Goal: Transaction & Acquisition: Purchase product/service

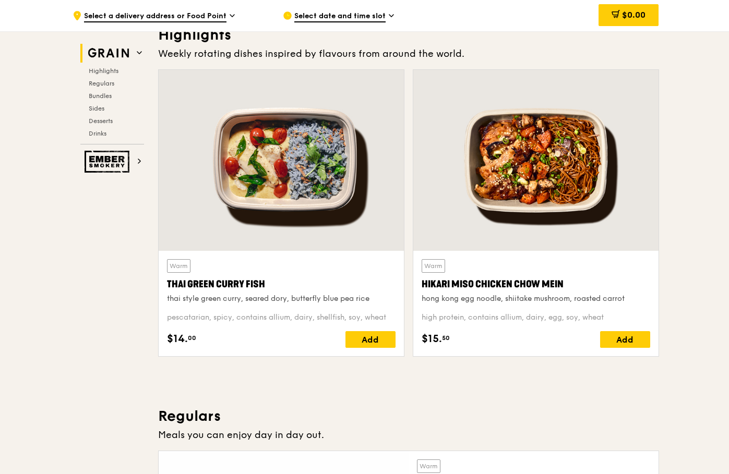
scroll to position [365, 0]
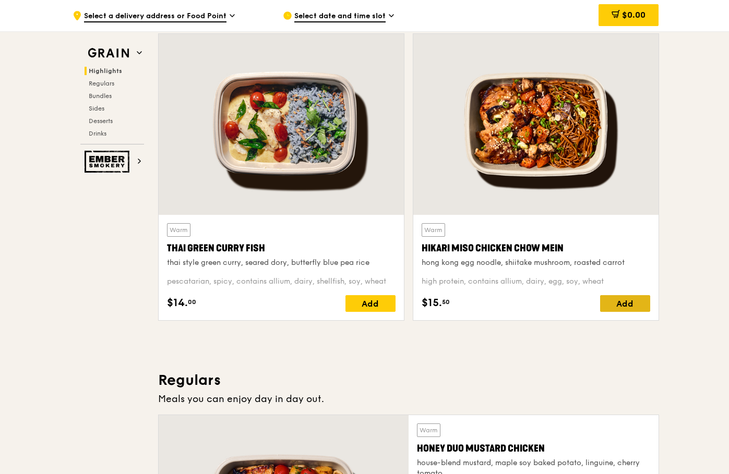
click at [630, 305] on div "Add" at bounding box center [625, 303] width 50 height 17
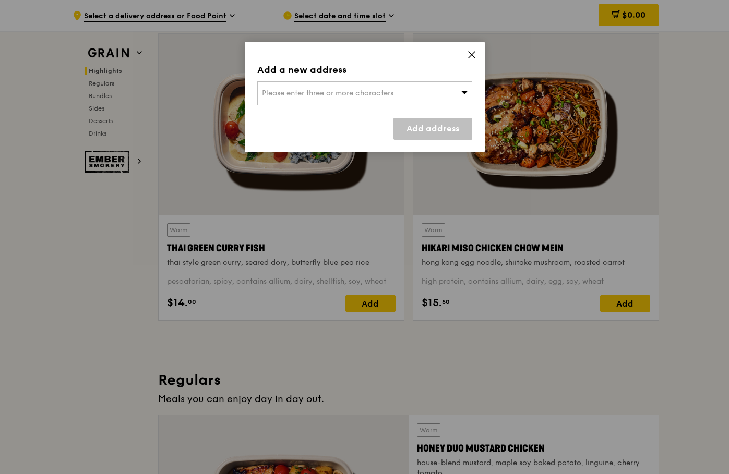
click at [466, 102] on div "Please enter three or more characters" at bounding box center [364, 93] width 215 height 24
click at [275, 94] on input "search" at bounding box center [365, 93] width 214 height 23
type input "L"
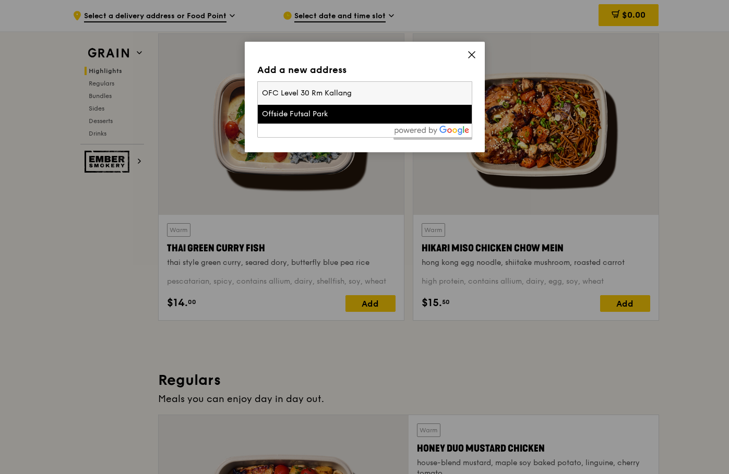
click at [269, 91] on input "OFC Level 30 Rm Kallang" at bounding box center [365, 93] width 214 height 23
type input "Ocean FC Level 30 Rm Kallang"
click at [353, 119] on li "Ocean Financial Centre" at bounding box center [365, 114] width 214 height 19
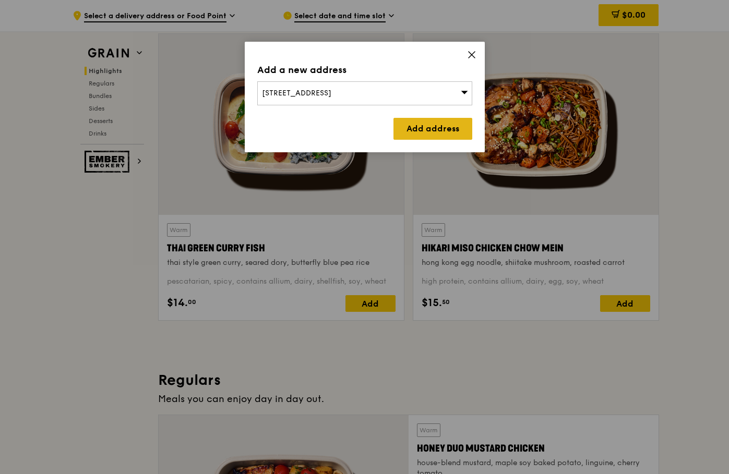
click at [437, 128] on link "Add address" at bounding box center [432, 129] width 79 height 22
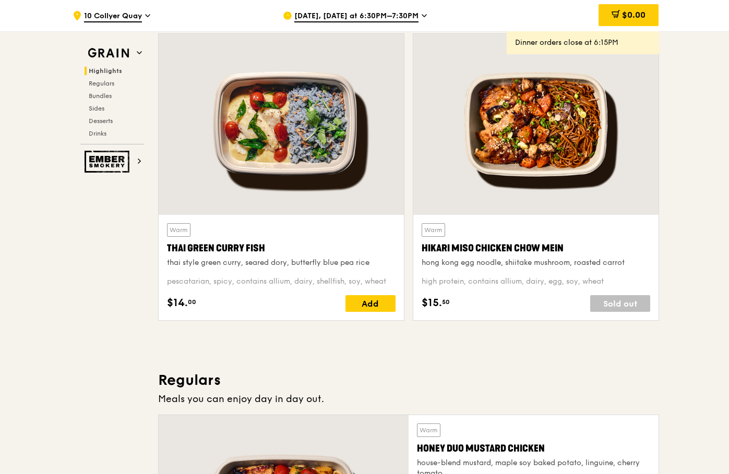
click at [150, 18] on icon at bounding box center [147, 15] width 5 height 9
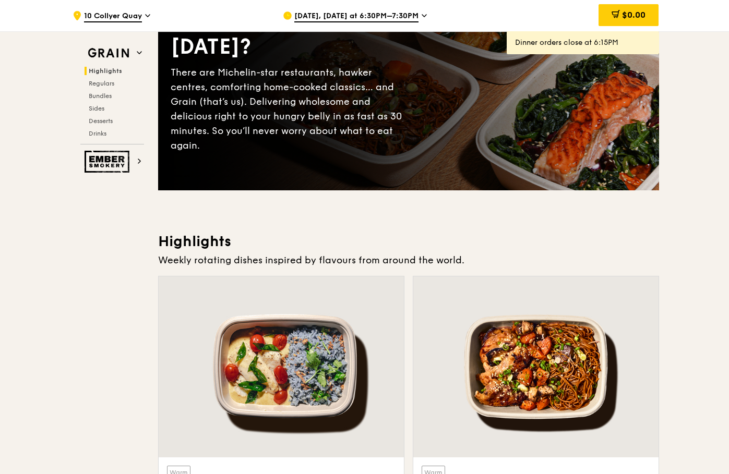
scroll to position [104, 0]
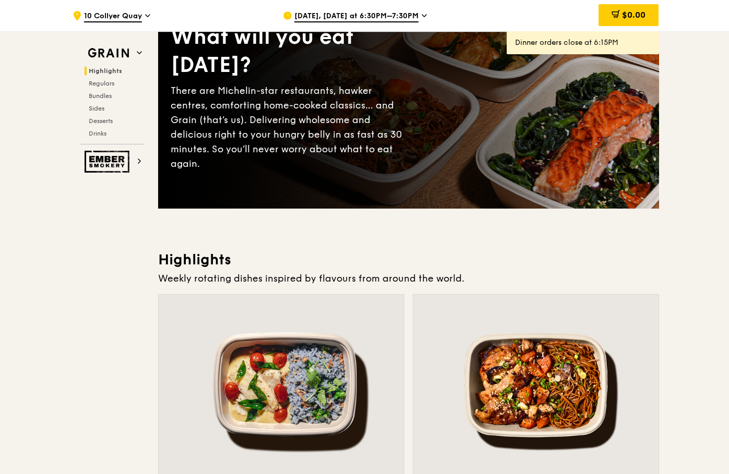
click at [361, 15] on span "Oct 6, Today at 6:30PM–7:30PM" at bounding box center [356, 16] width 124 height 11
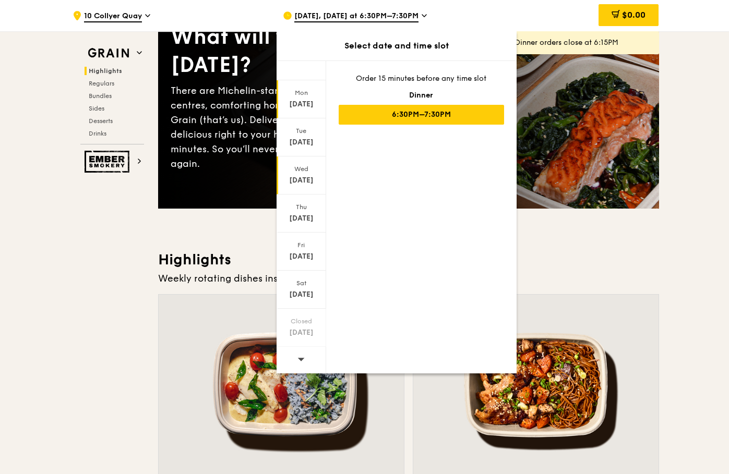
click at [305, 176] on div "Oct 8" at bounding box center [301, 180] width 46 height 10
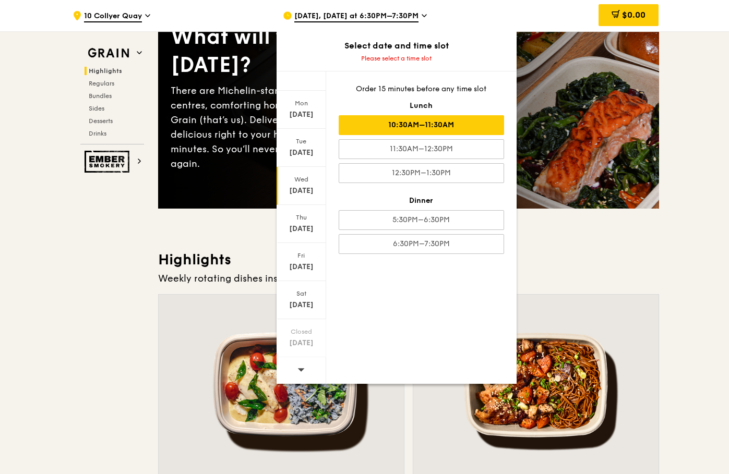
click at [456, 124] on div "10:30AM–11:30AM" at bounding box center [421, 125] width 165 height 20
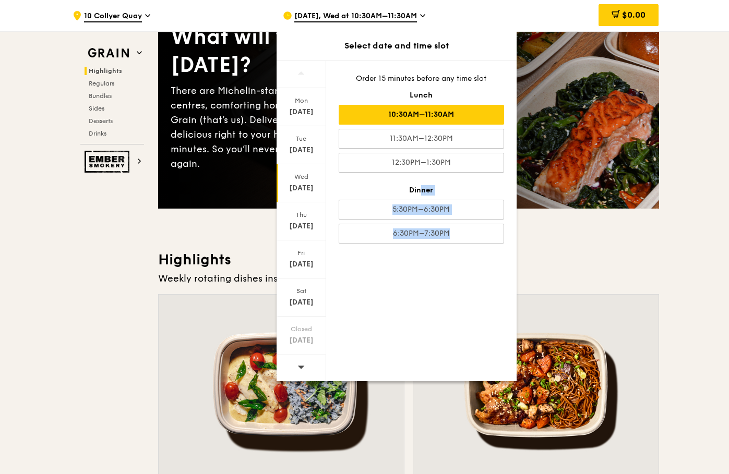
drag, startPoint x: 525, startPoint y: 17, endPoint x: 375, endPoint y: 166, distance: 211.8
click at [387, 31] on div ".cls-1 { fill: none; stroke: #fff; stroke-linecap: round; stroke-linejoin: roun…" at bounding box center [364, 15] width 601 height 31
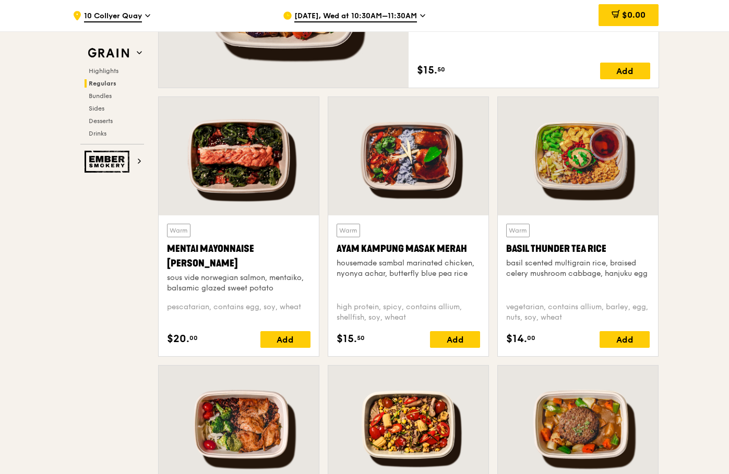
scroll to position [887, 0]
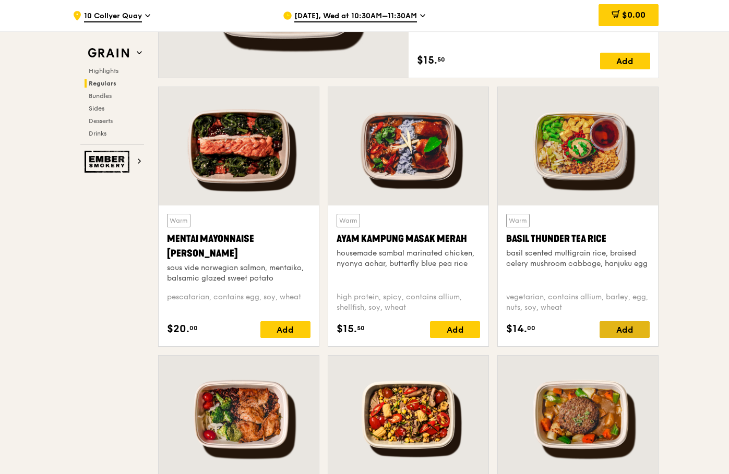
click at [628, 334] on div "Add" at bounding box center [624, 329] width 50 height 17
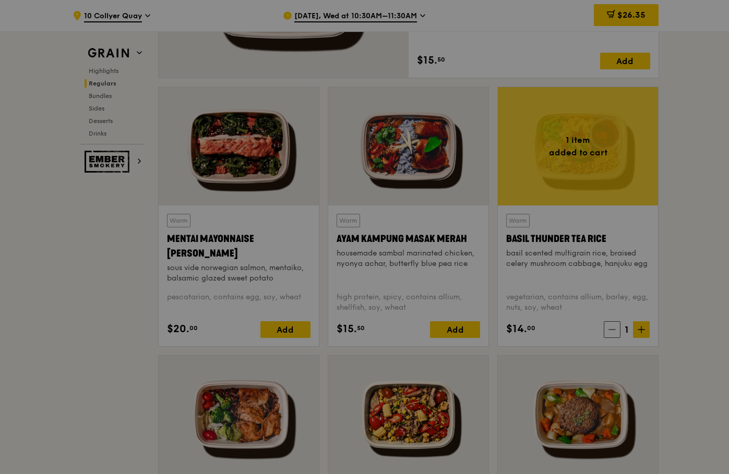
click at [640, 331] on div at bounding box center [364, 237] width 729 height 474
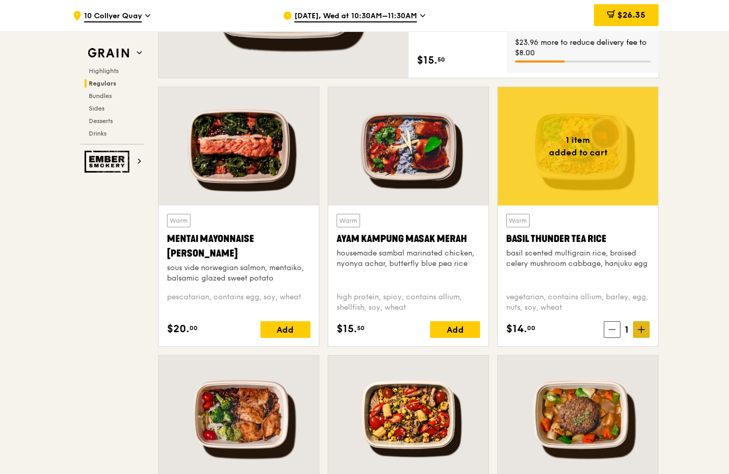
click at [643, 336] on span at bounding box center [641, 329] width 17 height 17
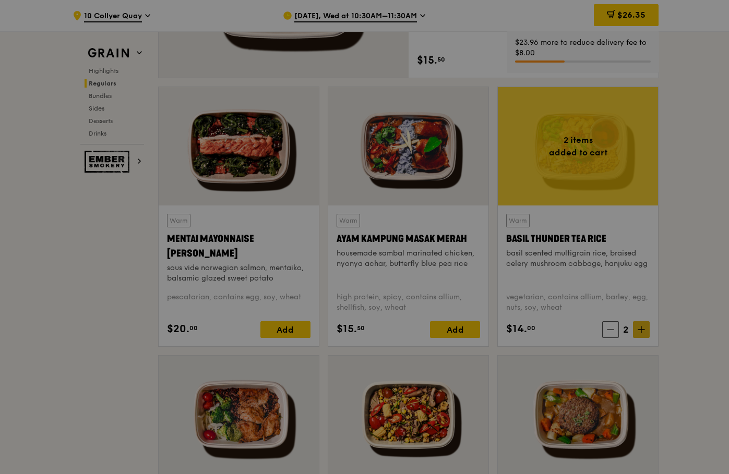
click at [643, 336] on div at bounding box center [364, 237] width 729 height 474
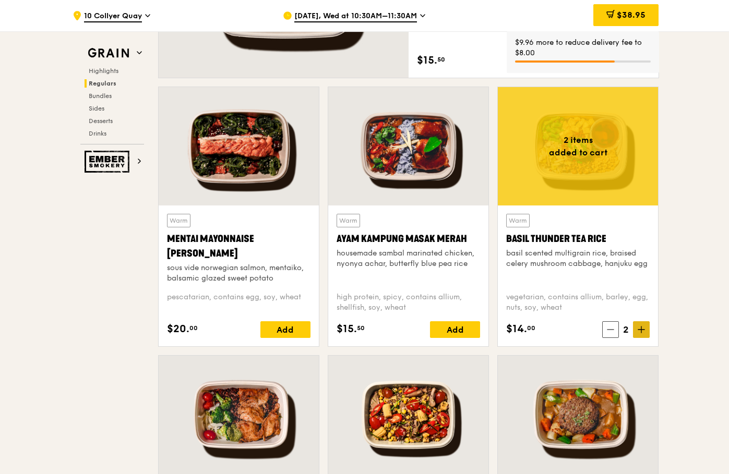
click at [637, 332] on span at bounding box center [641, 329] width 17 height 17
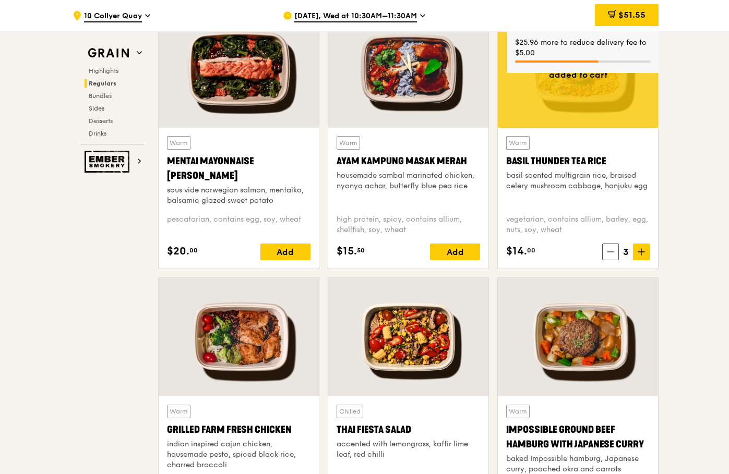
scroll to position [1096, 0]
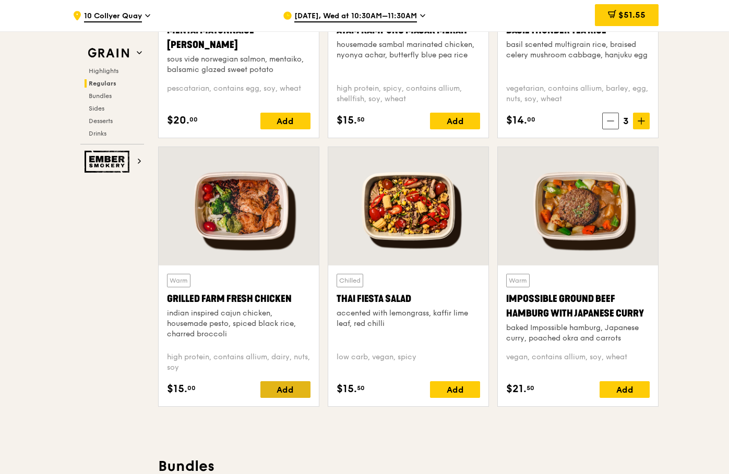
click at [285, 390] on div "Add" at bounding box center [285, 389] width 50 height 17
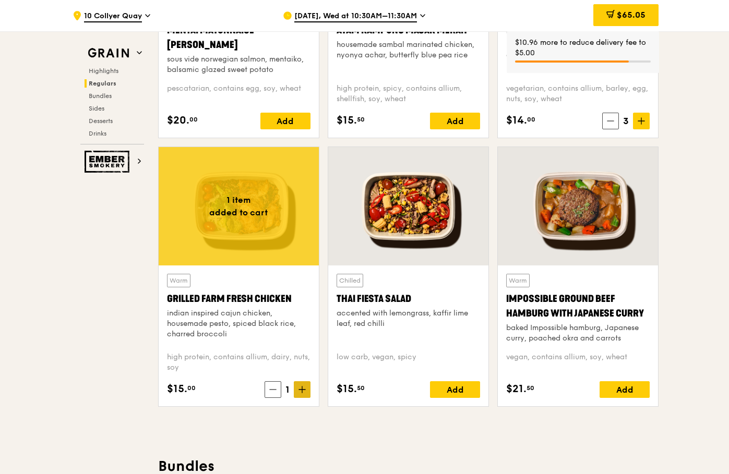
click at [306, 391] on span at bounding box center [302, 389] width 17 height 17
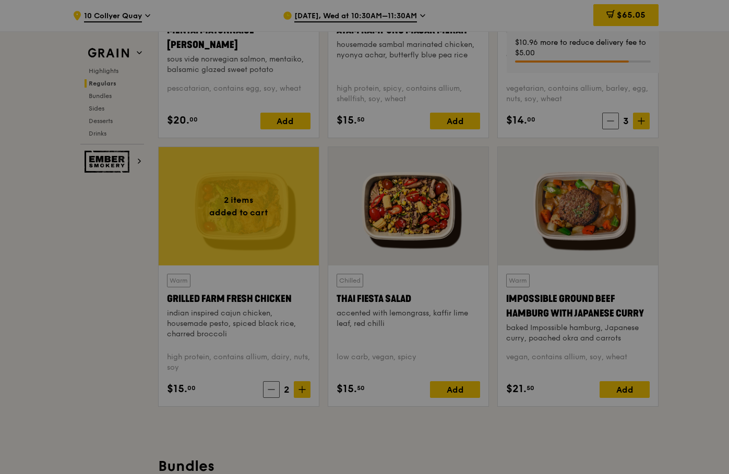
click at [304, 390] on div at bounding box center [364, 237] width 729 height 474
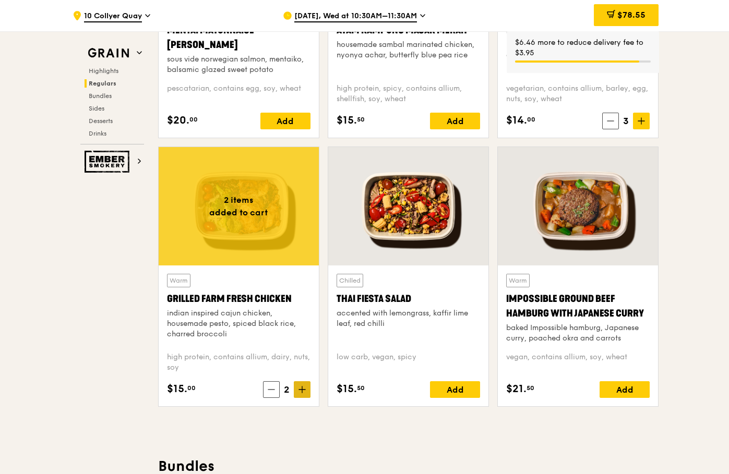
click at [303, 394] on span at bounding box center [302, 389] width 17 height 17
click at [303, 392] on icon at bounding box center [301, 389] width 7 height 7
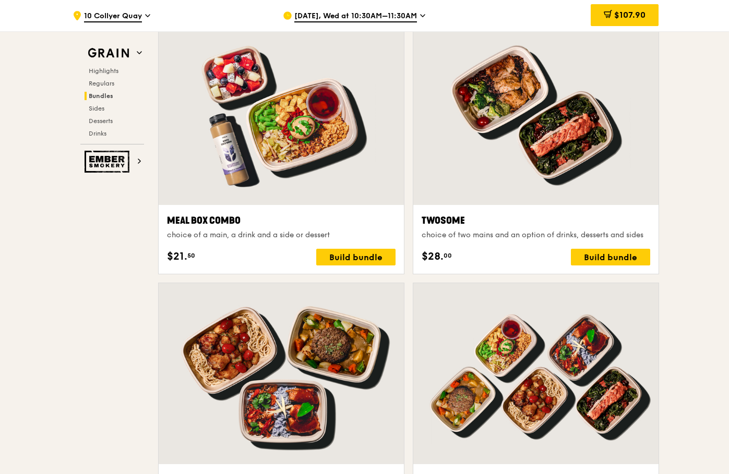
scroll to position [1565, 0]
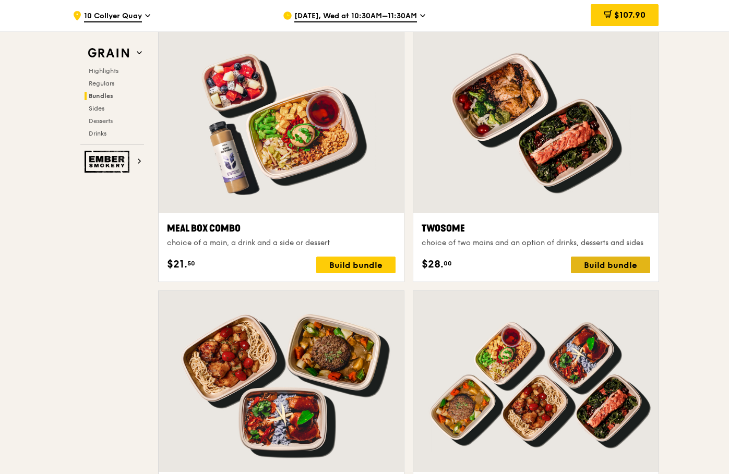
click at [607, 268] on div "Build bundle" at bounding box center [610, 265] width 79 height 17
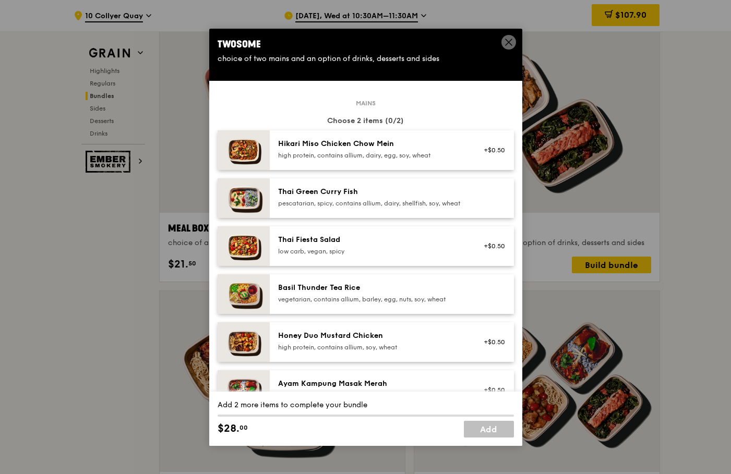
click at [509, 41] on icon at bounding box center [508, 42] width 9 height 9
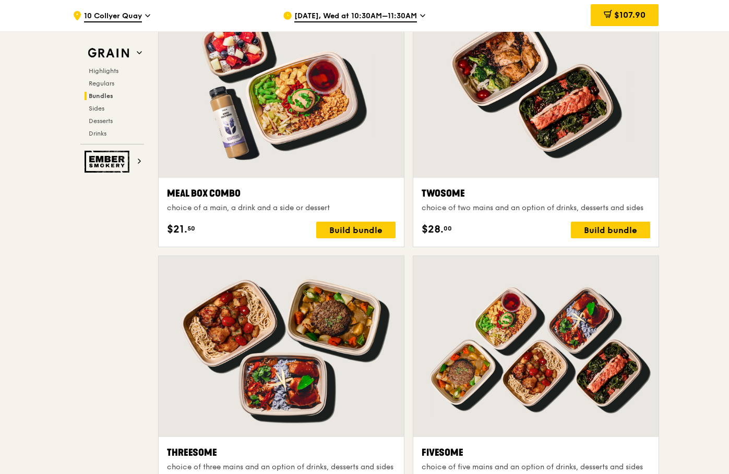
scroll to position [1617, 0]
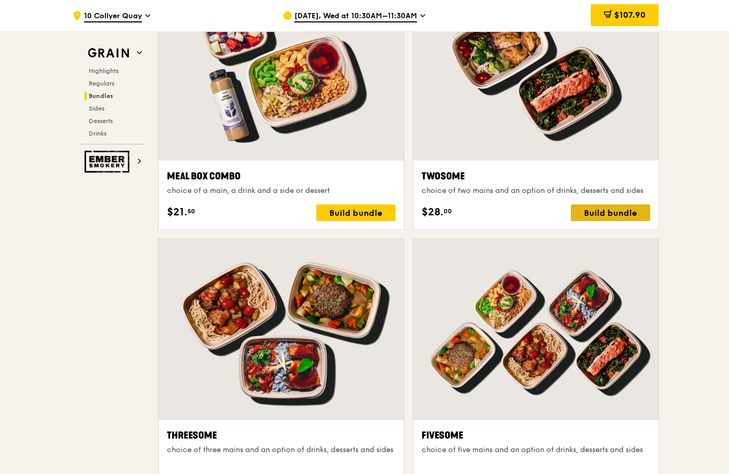
click at [622, 219] on div "Build bundle" at bounding box center [610, 213] width 79 height 17
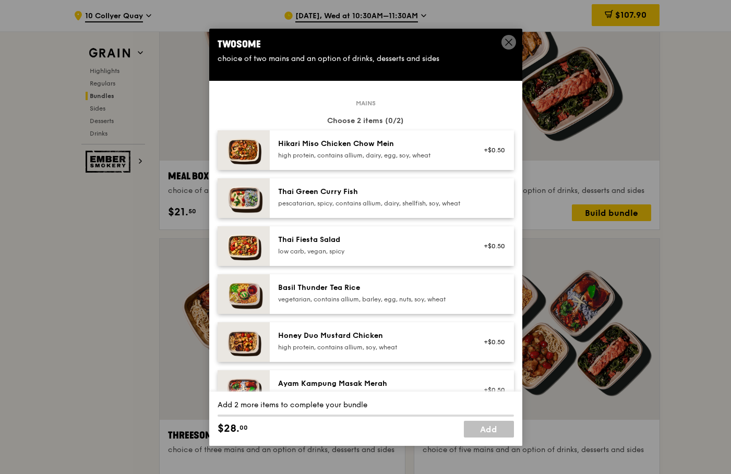
click at [508, 44] on icon at bounding box center [508, 42] width 9 height 9
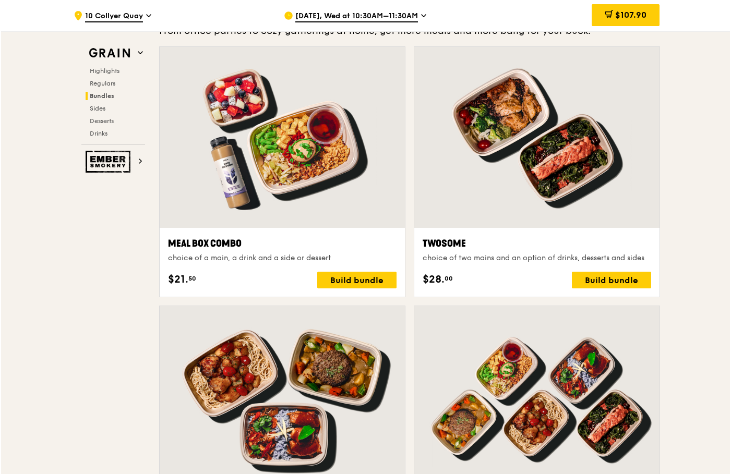
scroll to position [1670, 0]
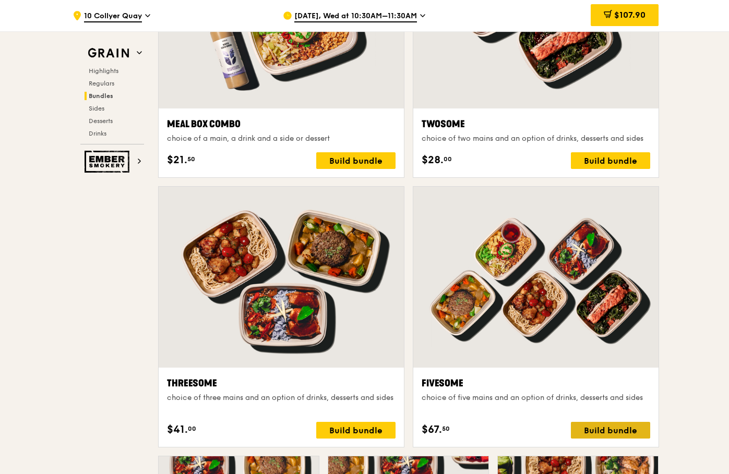
click at [606, 432] on div "Build bundle" at bounding box center [610, 430] width 79 height 17
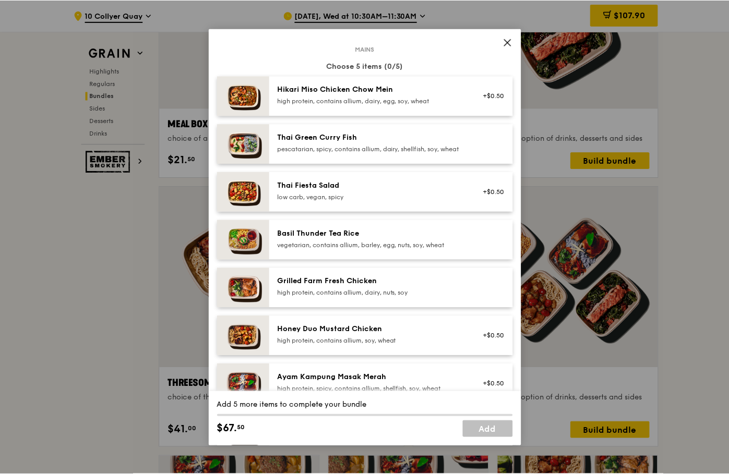
scroll to position [52, 0]
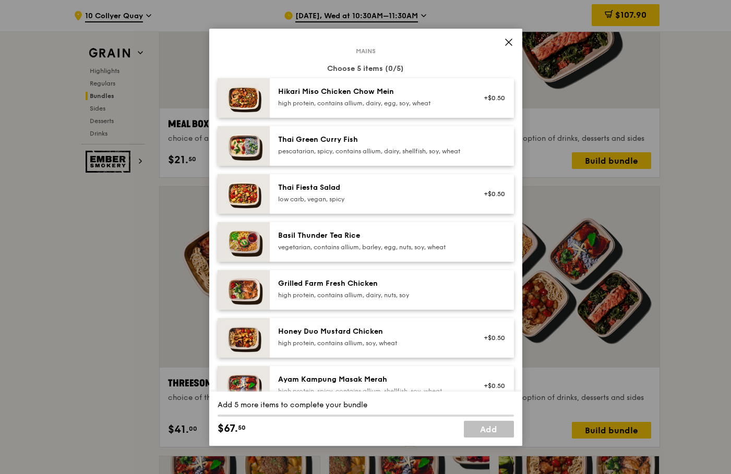
click at [435, 147] on div "pescatarian, spicy, contains allium, dairy, shellfish, soy, wheat" at bounding box center [371, 151] width 187 height 8
click at [404, 251] on div "vegetarian, contains allium, barley, egg, nuts, soy, wheat" at bounding box center [371, 247] width 187 height 8
click at [415, 299] on div "high protein, contains allium, dairy, nuts, soy" at bounding box center [371, 295] width 187 height 8
click at [337, 289] on div "Grilled Farm Fresh Chicken" at bounding box center [371, 284] width 187 height 10
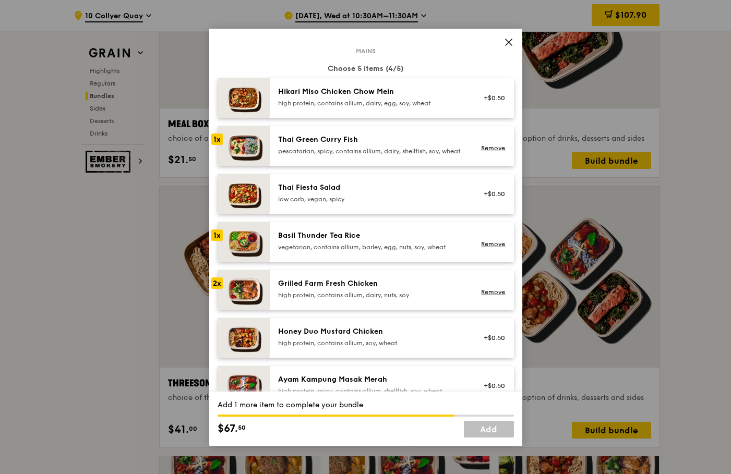
click at [346, 250] on div "Basil Thunder Tea Rice vegetarian, contains allium, barley, egg, nuts, soy, whe…" at bounding box center [371, 241] width 187 height 21
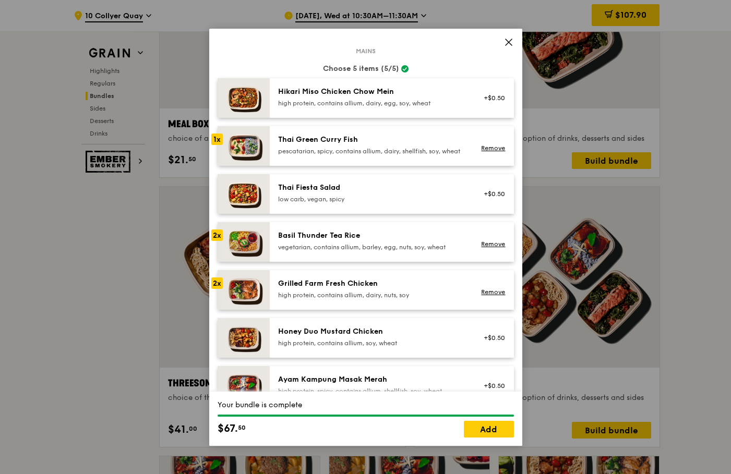
click at [343, 289] on div "Grilled Farm Fresh Chicken" at bounding box center [371, 284] width 187 height 10
click at [486, 296] on link "Remove" at bounding box center [493, 292] width 24 height 7
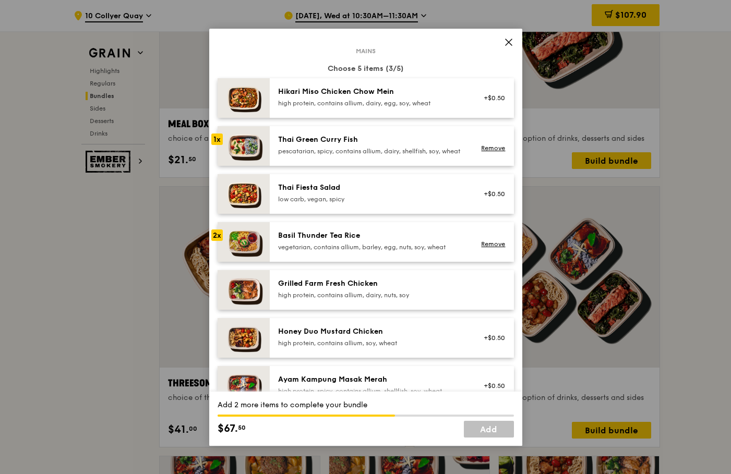
click at [325, 250] on div "Basil Thunder Tea Rice vegetarian, contains allium, barley, egg, nuts, soy, whe…" at bounding box center [371, 241] width 187 height 21
click at [369, 299] on div "high protein, contains allium, dairy, nuts, soy" at bounding box center [371, 295] width 187 height 8
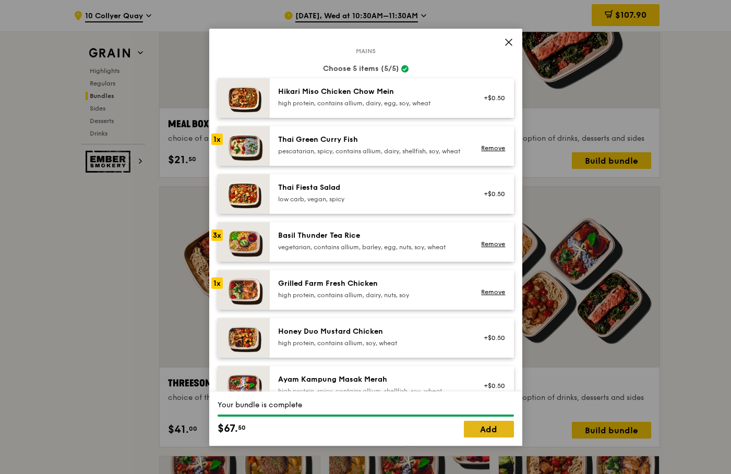
click at [495, 431] on link "Add" at bounding box center [489, 429] width 50 height 17
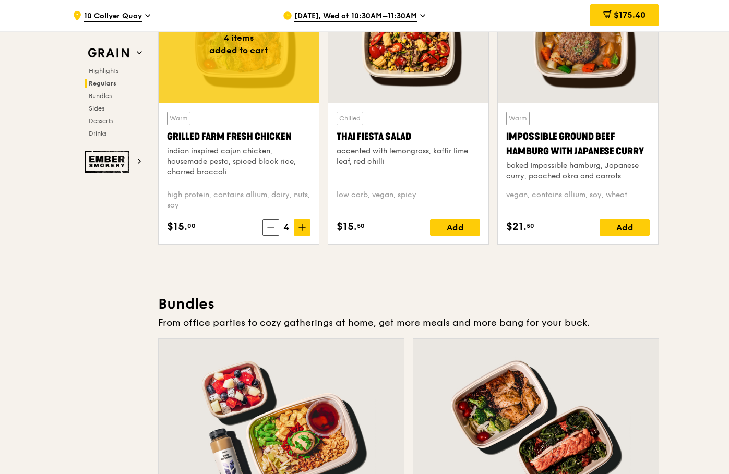
scroll to position [1096, 0]
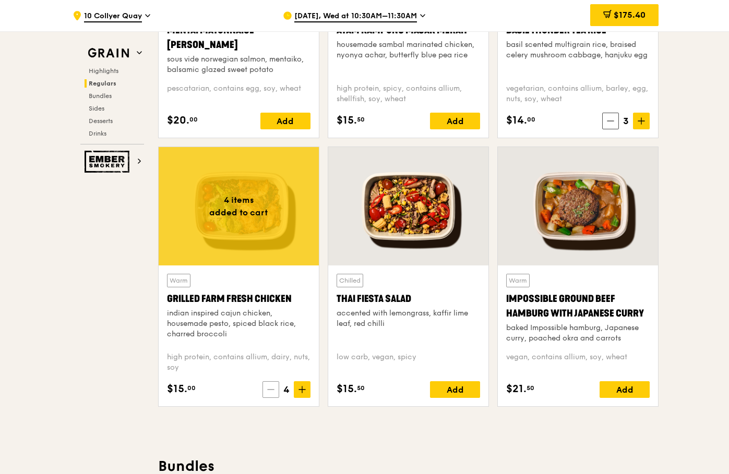
click at [275, 391] on span at bounding box center [270, 389] width 17 height 17
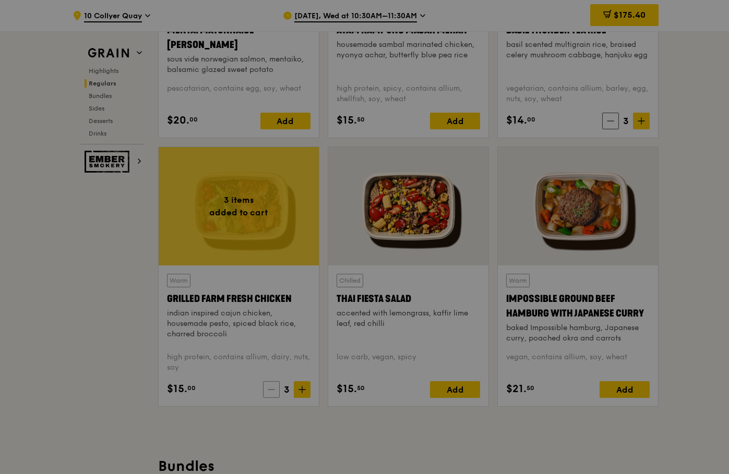
click at [273, 390] on div at bounding box center [364, 237] width 729 height 474
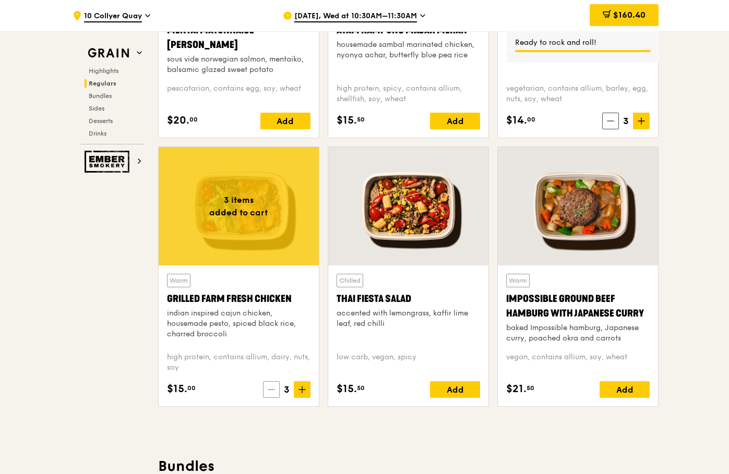
click at [268, 389] on icon at bounding box center [271, 389] width 7 height 7
click at [269, 392] on icon at bounding box center [271, 389] width 7 height 7
click at [269, 392] on icon at bounding box center [272, 389] width 7 height 7
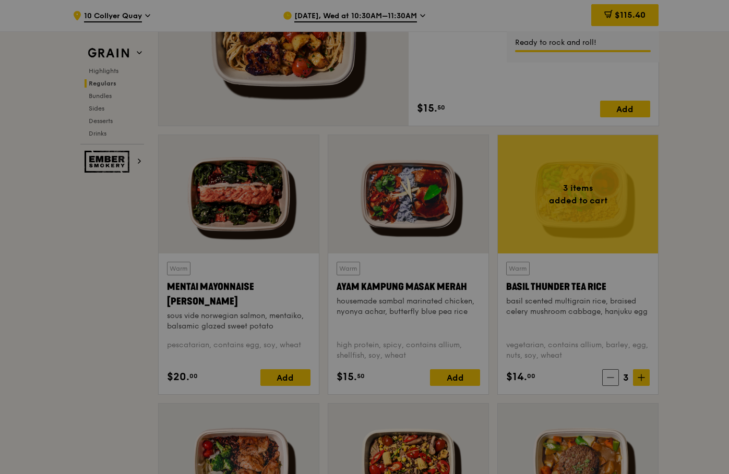
scroll to position [835, 0]
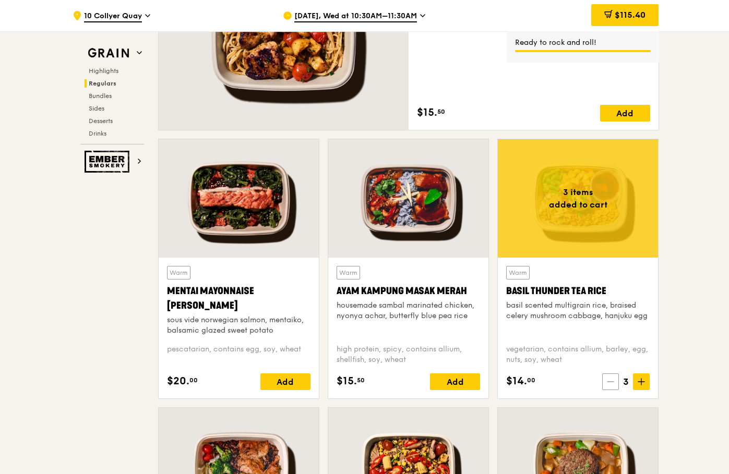
click at [609, 385] on icon at bounding box center [610, 381] width 7 height 7
click at [610, 383] on icon at bounding box center [610, 381] width 7 height 7
click at [610, 384] on icon at bounding box center [611, 381] width 7 height 7
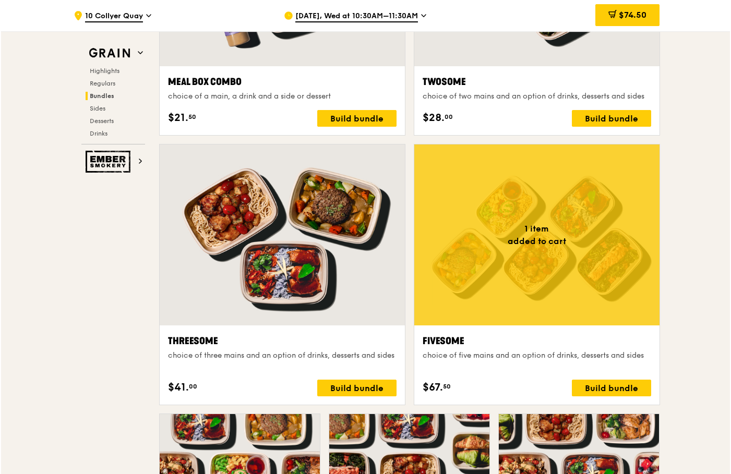
scroll to position [1826, 0]
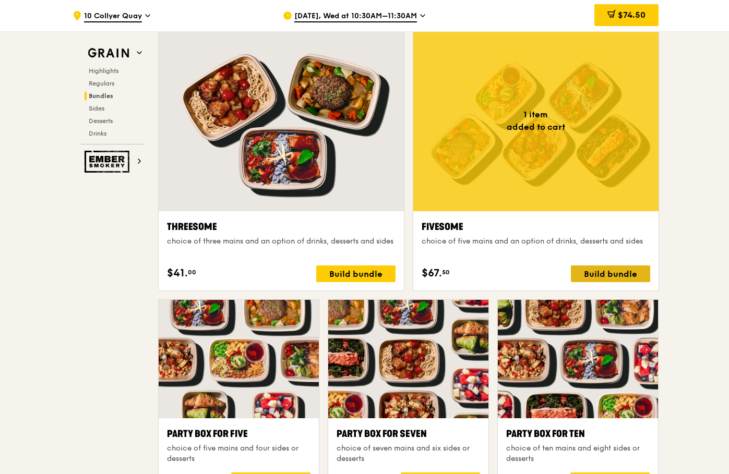
click at [613, 277] on div "Build bundle" at bounding box center [610, 274] width 79 height 17
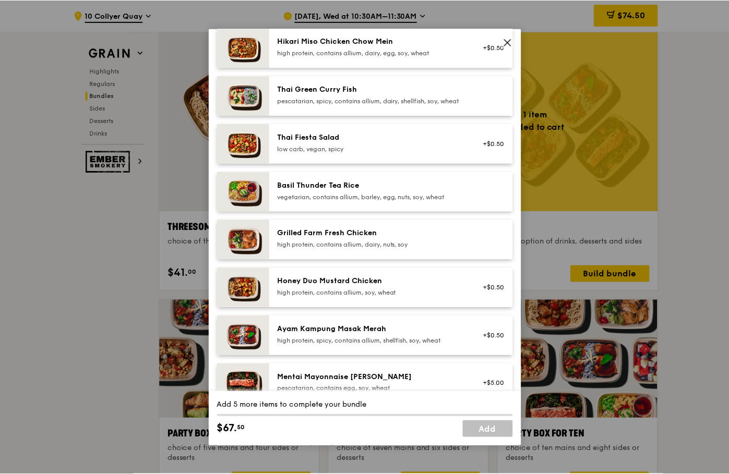
scroll to position [104, 0]
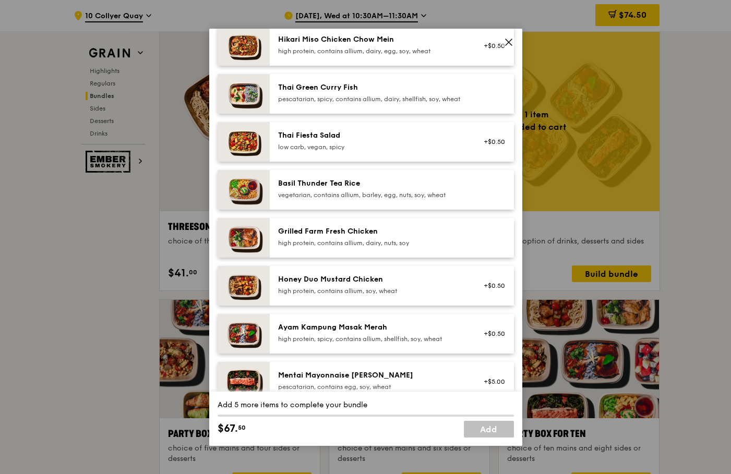
click at [378, 246] on div "Grilled Farm Fresh Chicken high protein, contains allium, dairy, nuts, soy" at bounding box center [371, 236] width 187 height 21
click at [379, 247] on div "high protein, contains allium, dairy, nuts, soy" at bounding box center [371, 243] width 187 height 8
click at [365, 97] on div "pescatarian, spicy, contains allium, dairy, shellfish, soy, wheat" at bounding box center [371, 99] width 187 height 8
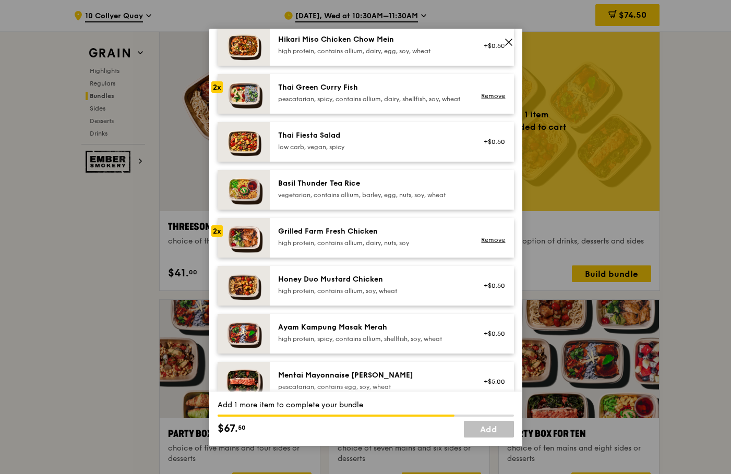
click at [375, 95] on div "pescatarian, spicy, contains allium, dairy, shellfish, soy, wheat" at bounding box center [371, 99] width 187 height 8
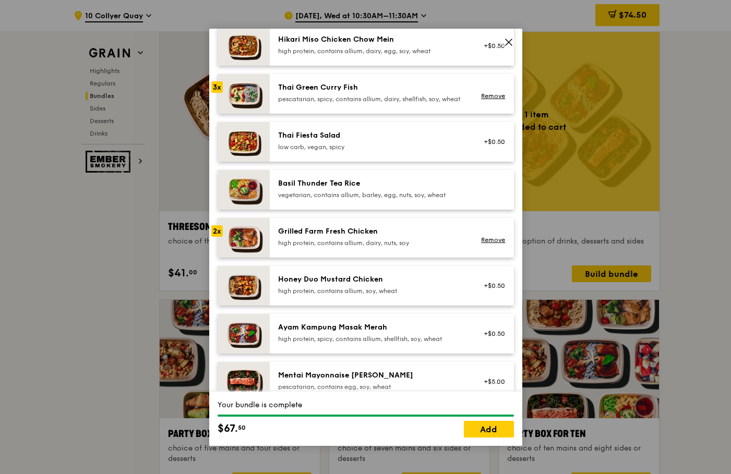
click at [369, 247] on div "high protein, contains allium, dairy, nuts, soy" at bounding box center [371, 243] width 187 height 8
click at [494, 430] on link "Add" at bounding box center [489, 429] width 50 height 17
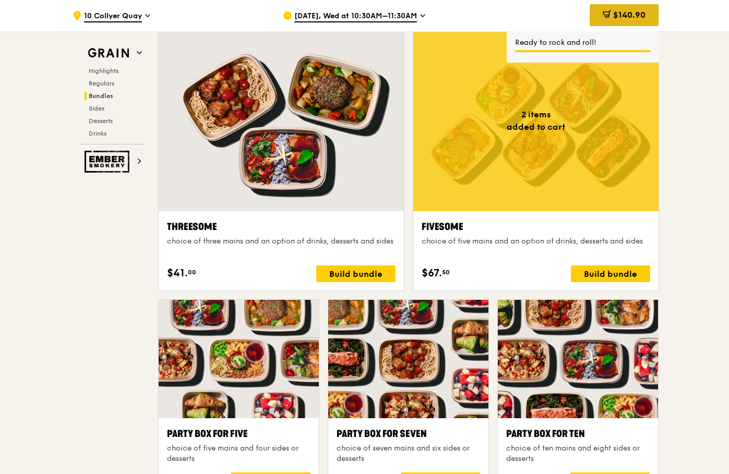
click at [624, 16] on span "$140.90" at bounding box center [629, 15] width 32 height 10
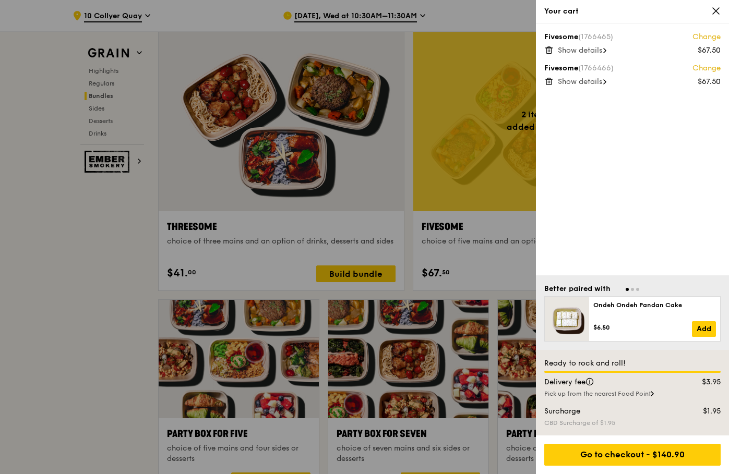
click at [595, 50] on span "Show details" at bounding box center [580, 50] width 44 height 9
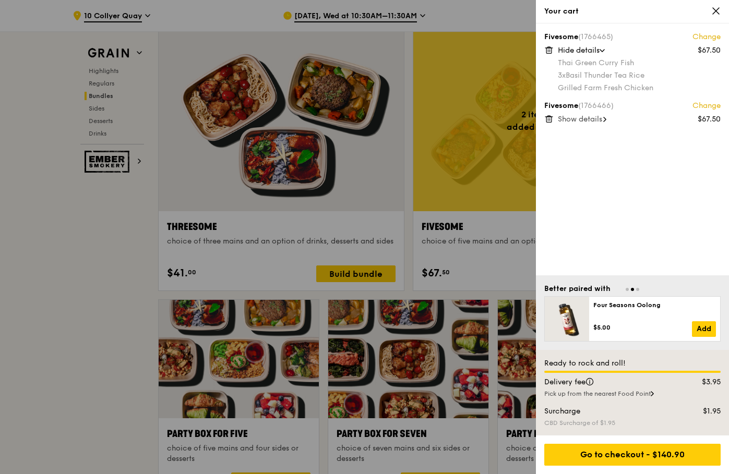
click at [594, 123] on span "Show details" at bounding box center [580, 119] width 44 height 9
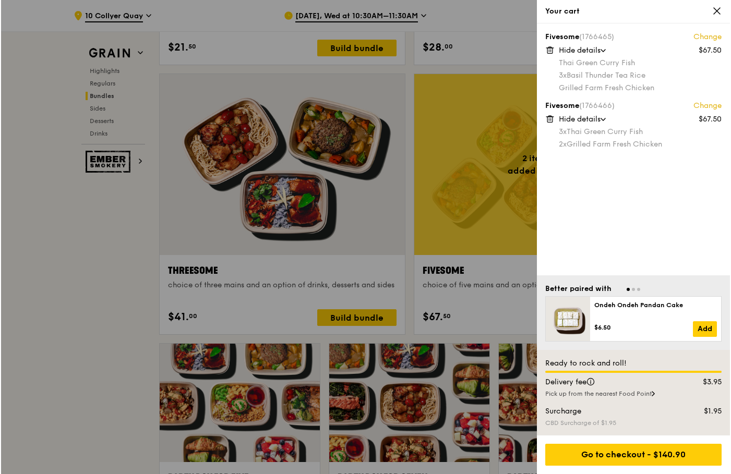
scroll to position [1774, 0]
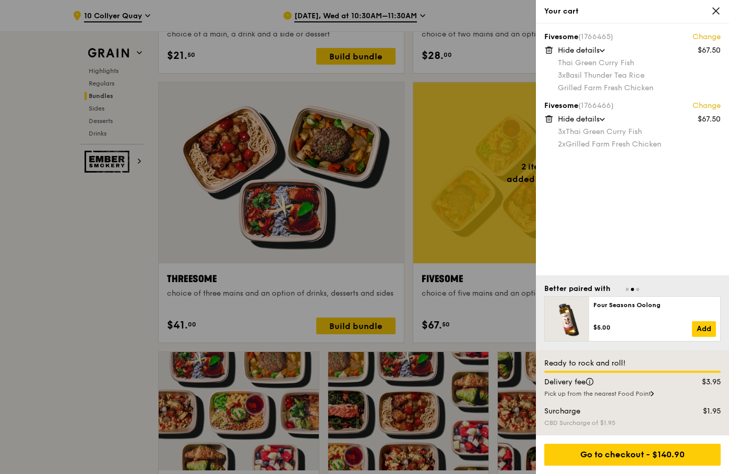
click at [477, 323] on div at bounding box center [364, 237] width 729 height 474
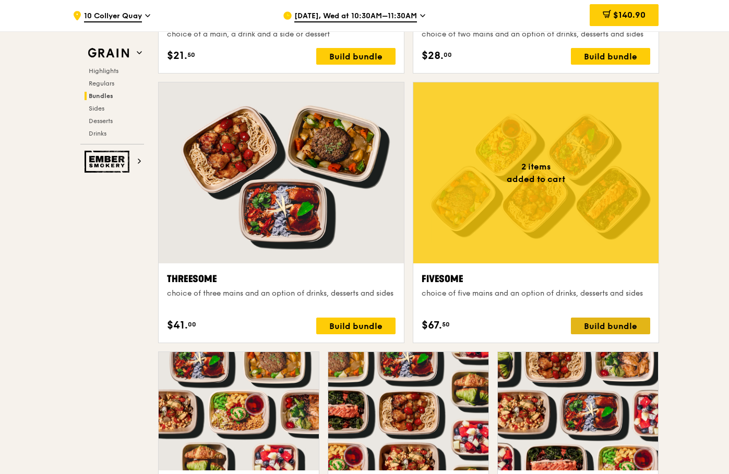
click at [618, 328] on div "Build bundle" at bounding box center [610, 326] width 79 height 17
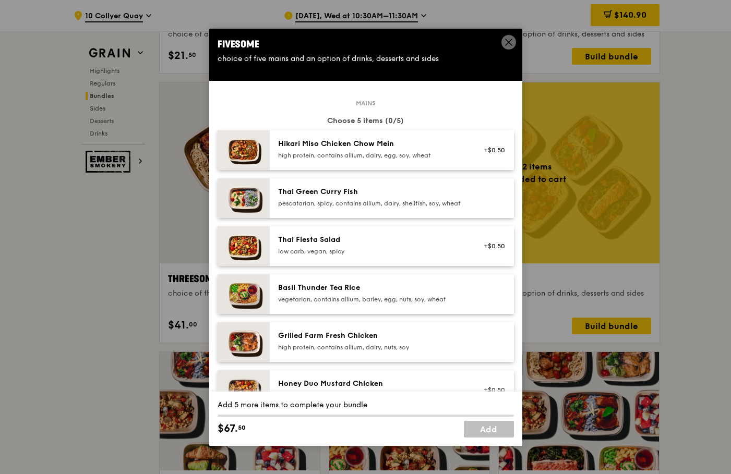
click at [506, 45] on icon at bounding box center [509, 42] width 6 height 6
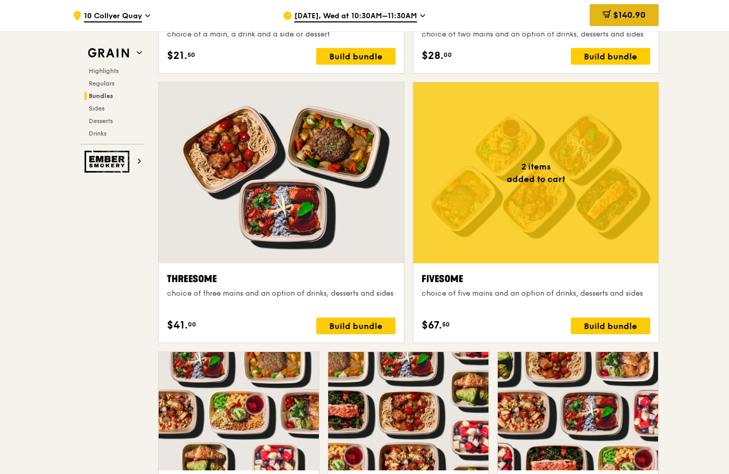
click at [629, 15] on span "$140.90" at bounding box center [629, 15] width 32 height 10
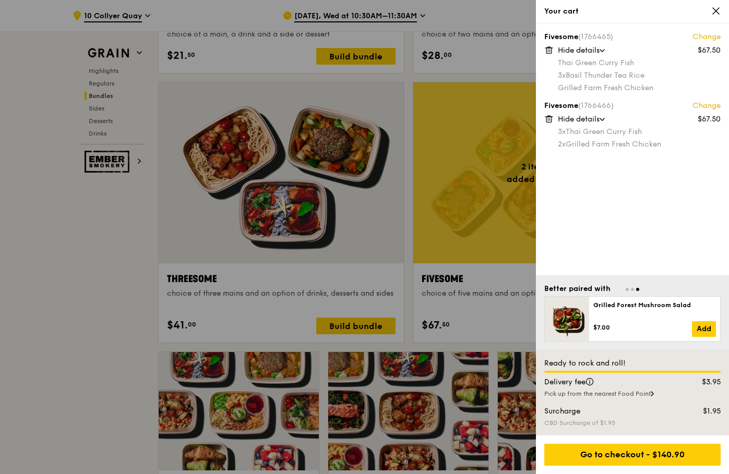
click at [715, 13] on icon at bounding box center [715, 10] width 9 height 9
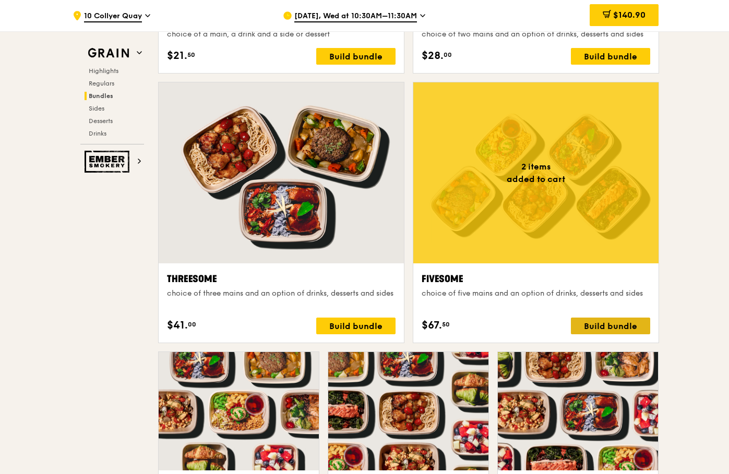
click at [608, 327] on div "Build bundle" at bounding box center [610, 326] width 79 height 17
drag, startPoint x: 636, startPoint y: 21, endPoint x: 620, endPoint y: 16, distance: 17.2
click at [620, 16] on span "$140.90" at bounding box center [629, 15] width 32 height 10
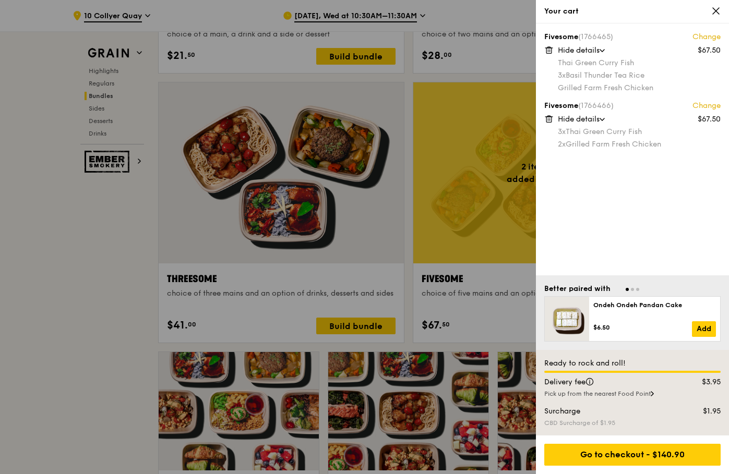
click at [483, 320] on div at bounding box center [364, 237] width 729 height 474
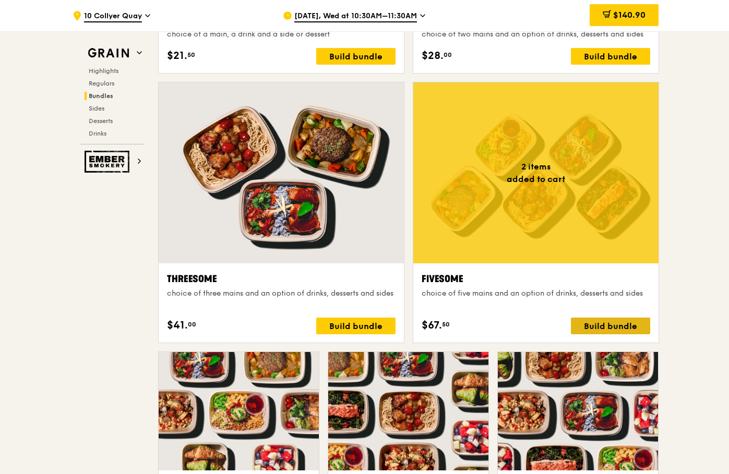
click at [605, 328] on div "Build bundle" at bounding box center [610, 326] width 79 height 17
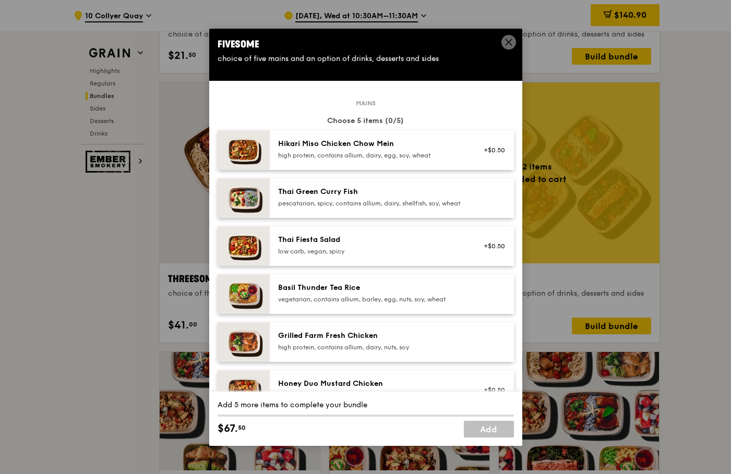
click at [356, 341] on div "Grilled Farm Fresh Chicken" at bounding box center [371, 336] width 187 height 10
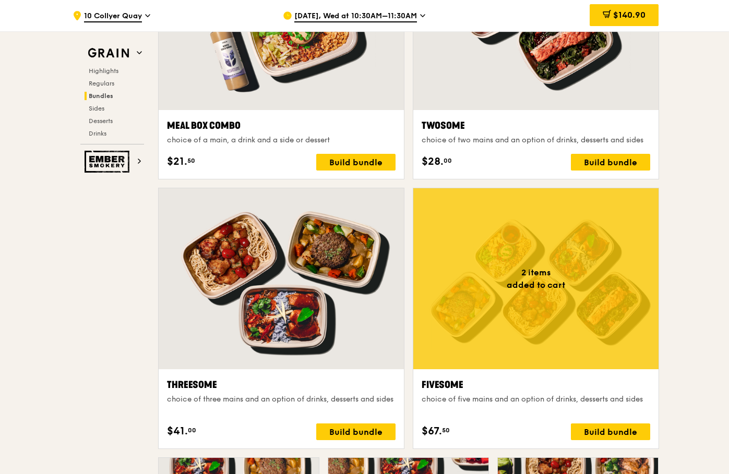
scroll to position [1670, 0]
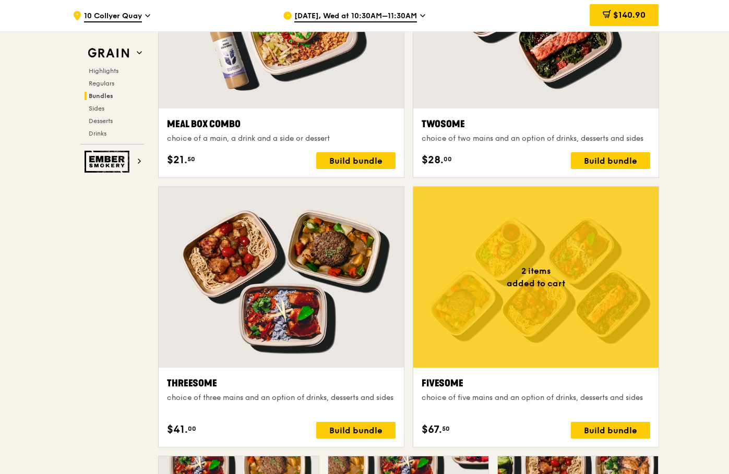
click at [527, 371] on div "Fivesome choice of five mains and an option of drinks, desserts and sides $67. …" at bounding box center [535, 407] width 245 height 79
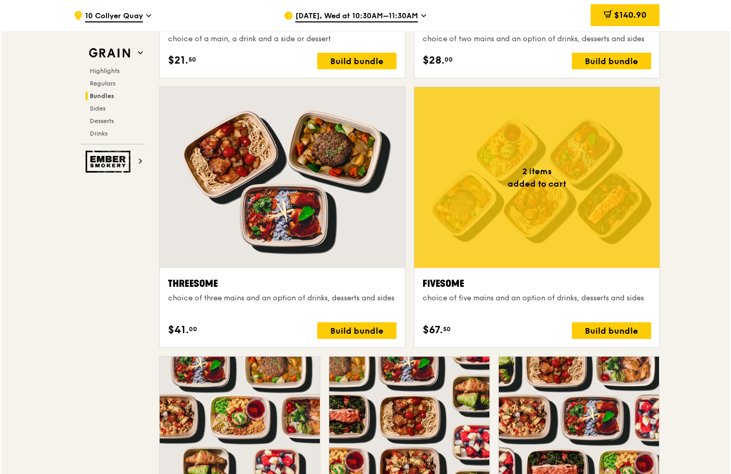
scroll to position [1878, 0]
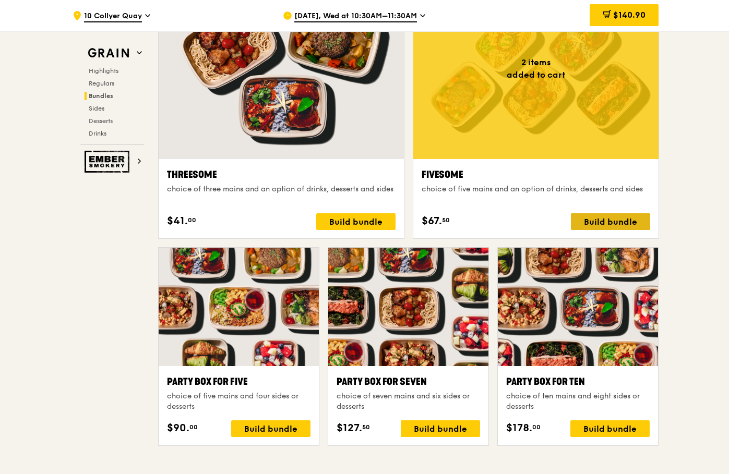
click at [615, 220] on div "Build bundle" at bounding box center [610, 221] width 79 height 17
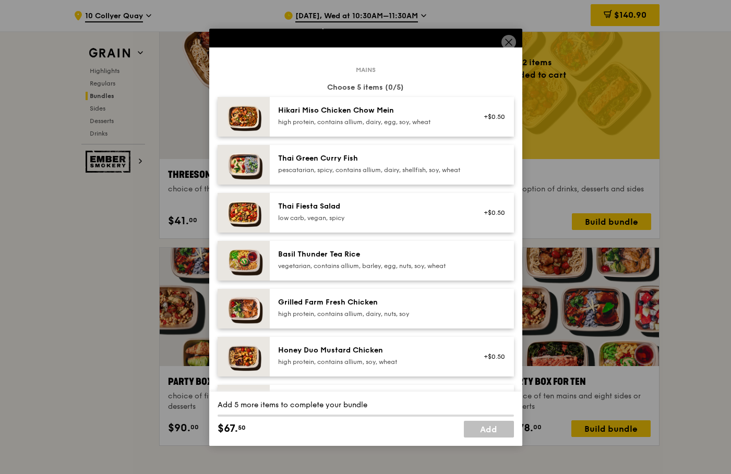
scroll to position [52, 0]
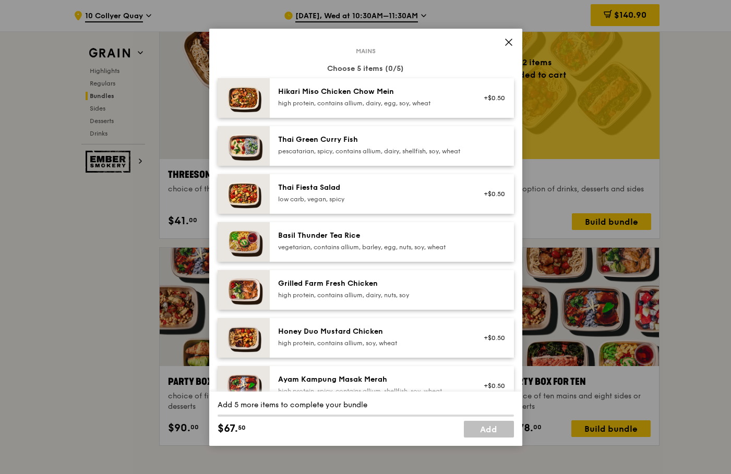
click at [368, 289] on div "Grilled Farm Fresh Chicken" at bounding box center [371, 284] width 187 height 10
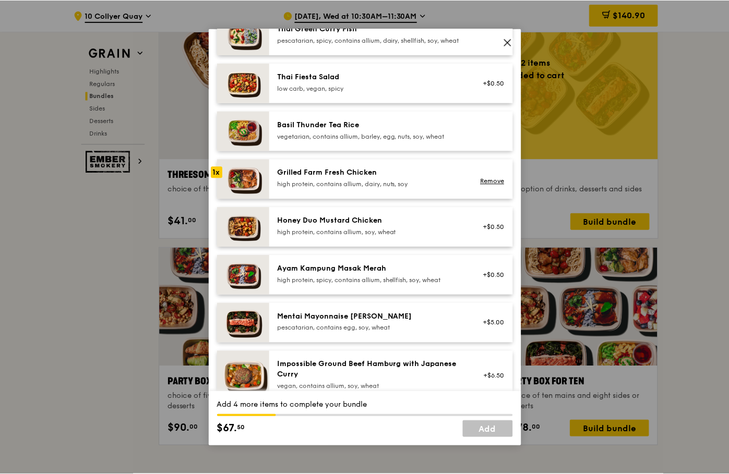
scroll to position [209, 0]
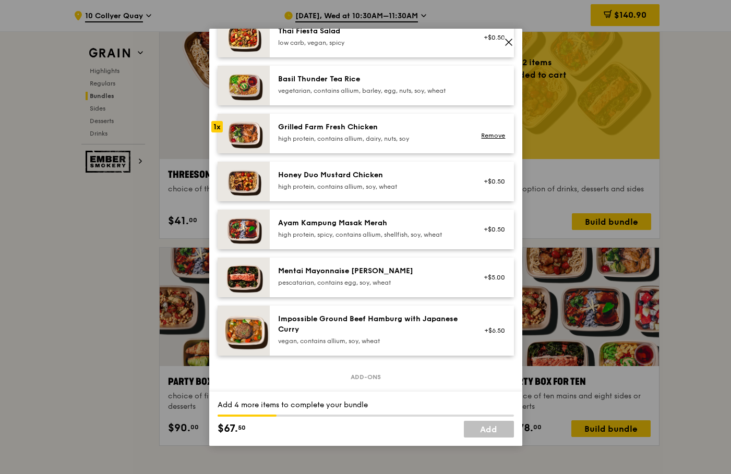
click at [421, 285] on div "Mentai Mayonnaise Aburi Salmon pescatarian, contains egg, soy, wheat" at bounding box center [371, 276] width 187 height 21
click at [331, 277] on div "Mentai Mayonnaise [PERSON_NAME]" at bounding box center [371, 271] width 187 height 10
click at [333, 277] on div "Mentai Mayonnaise [PERSON_NAME]" at bounding box center [371, 271] width 187 height 10
click at [334, 277] on div "Mentai Mayonnaise [PERSON_NAME]" at bounding box center [371, 271] width 187 height 10
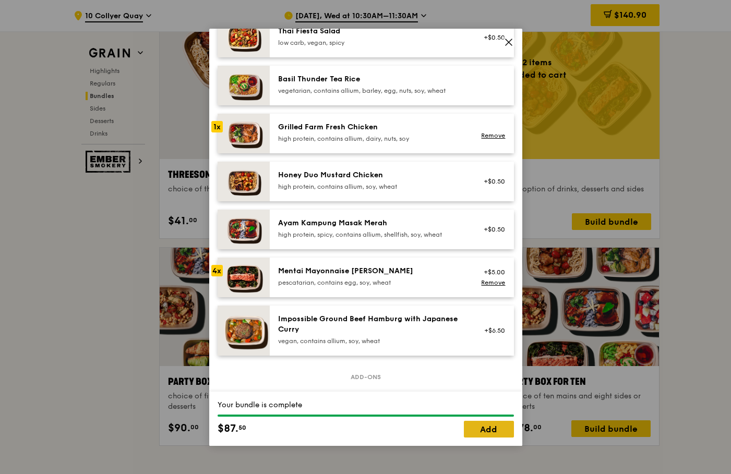
click at [494, 429] on link "Add" at bounding box center [489, 429] width 50 height 17
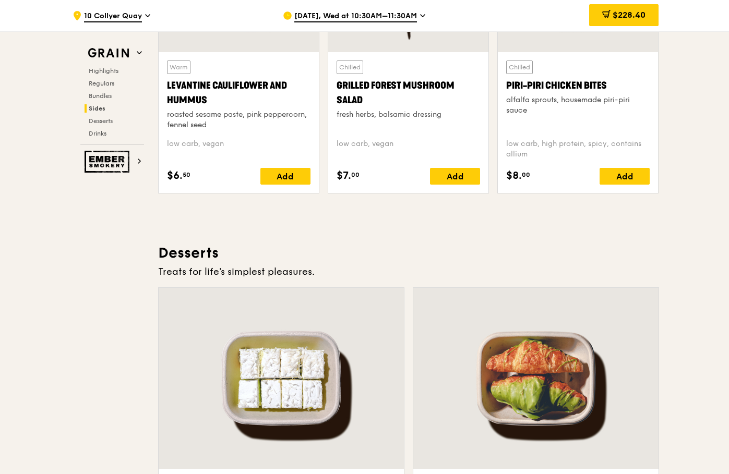
scroll to position [2974, 0]
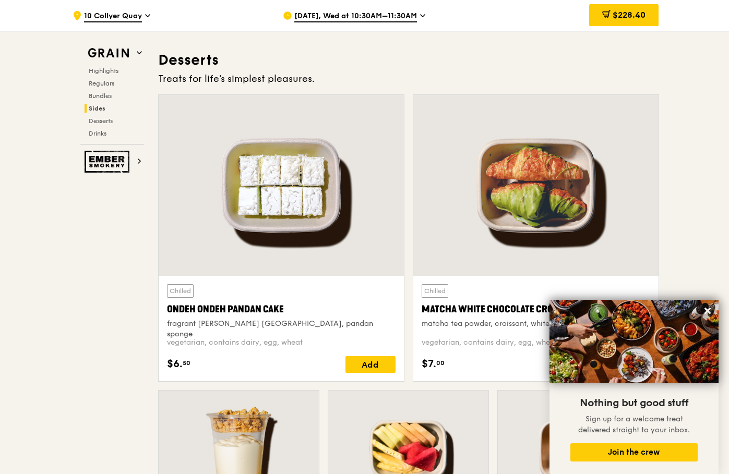
click at [705, 310] on icon at bounding box center [707, 310] width 9 height 9
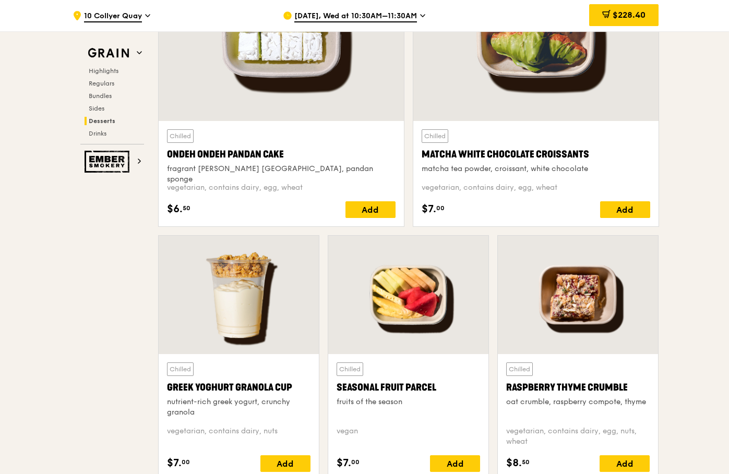
scroll to position [2922, 0]
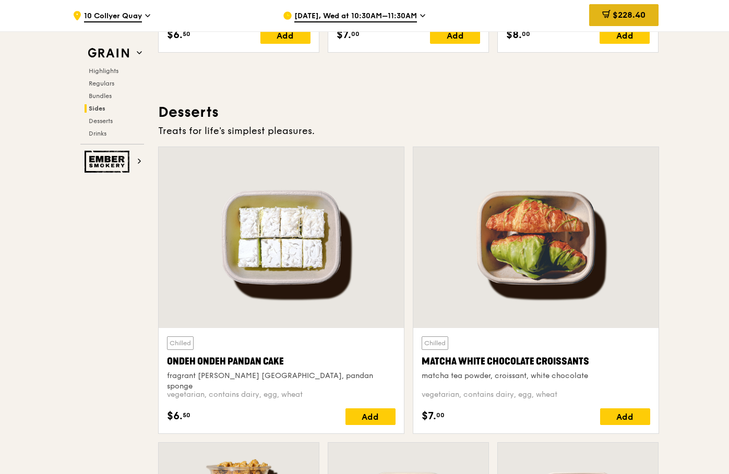
click at [631, 17] on span "$228.40" at bounding box center [629, 15] width 33 height 10
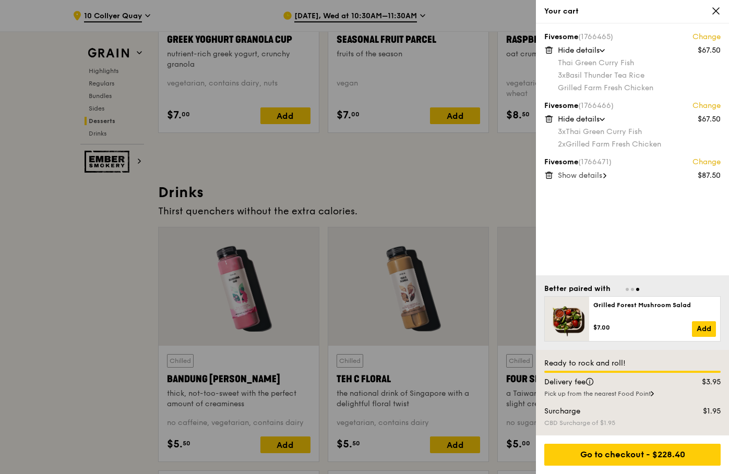
scroll to position [3496, 0]
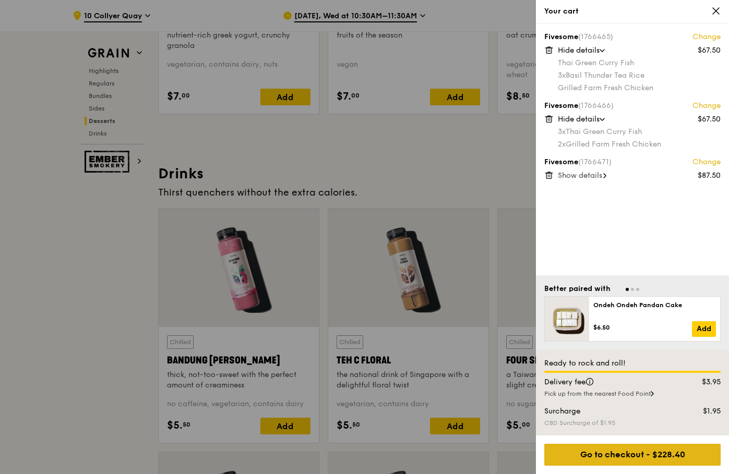
click at [647, 453] on div "Go to checkout - $228.40" at bounding box center [632, 455] width 176 height 22
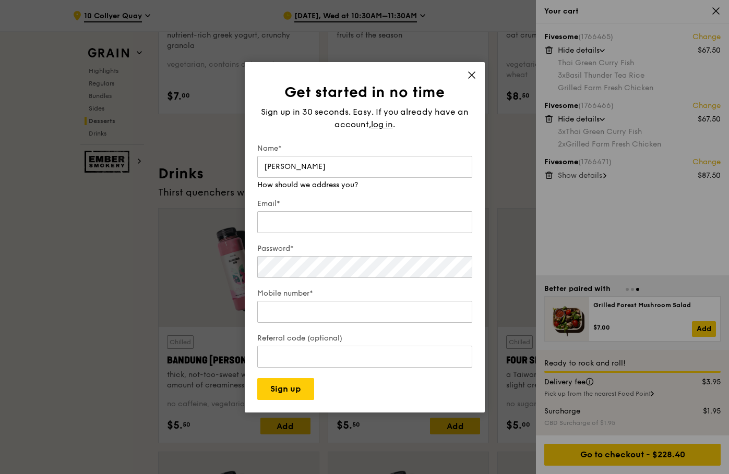
type input "Sataporn J."
type input "Sataporn.Jaktreemongkol@lseg.com"
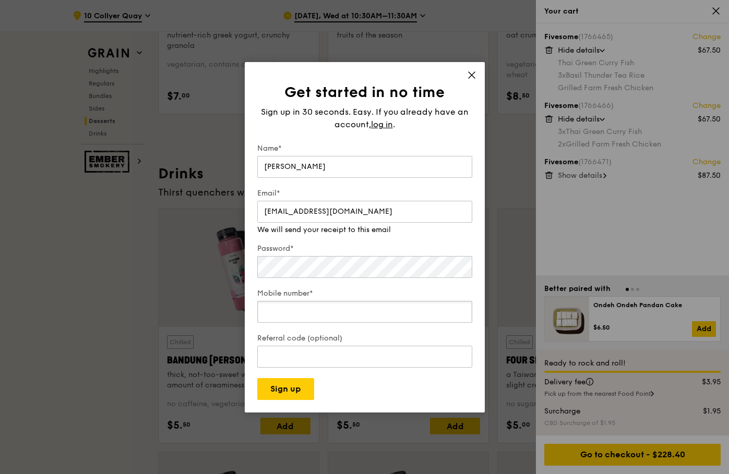
type input "98889231"
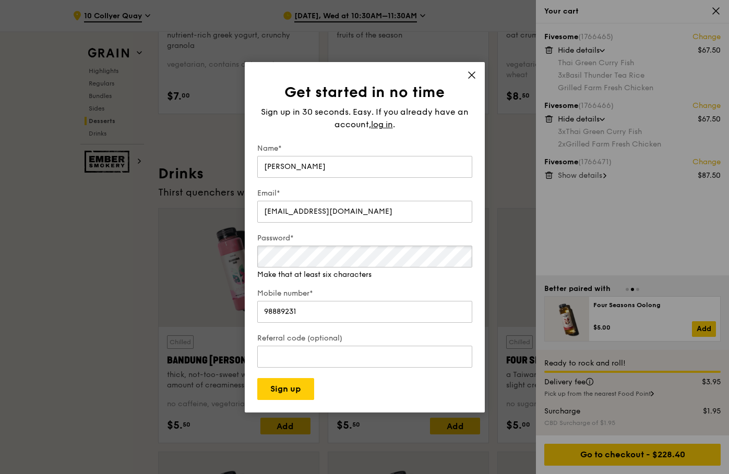
click at [281, 268] on div "Password* Make that at least six characters" at bounding box center [364, 256] width 215 height 47
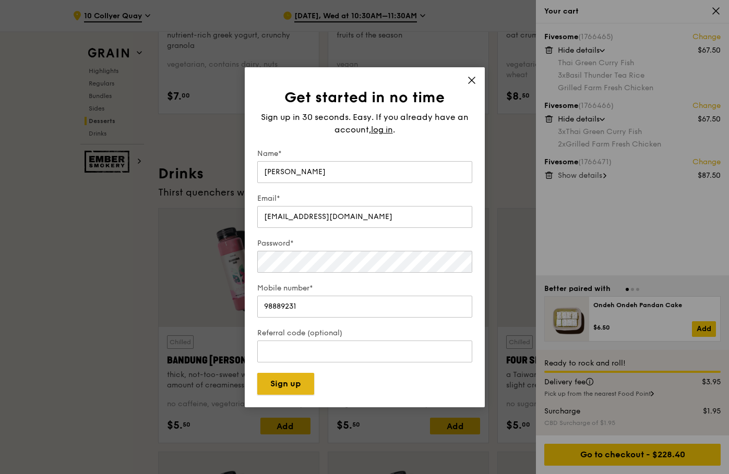
click at [288, 389] on button "Sign up" at bounding box center [285, 384] width 57 height 22
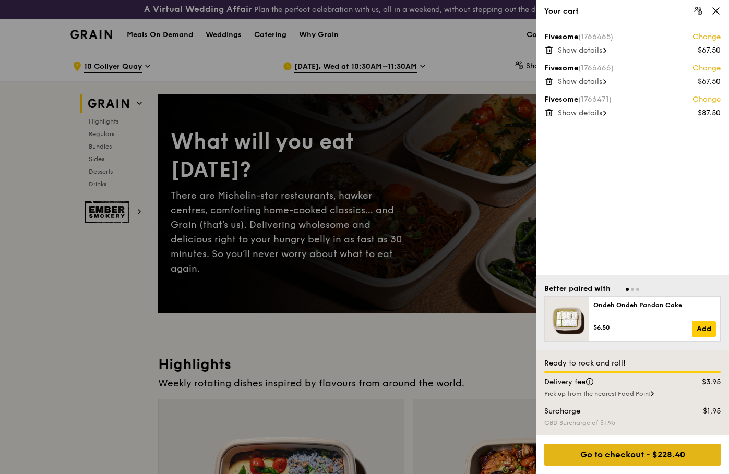
click at [646, 453] on div "Go to checkout - $228.40" at bounding box center [632, 455] width 176 height 22
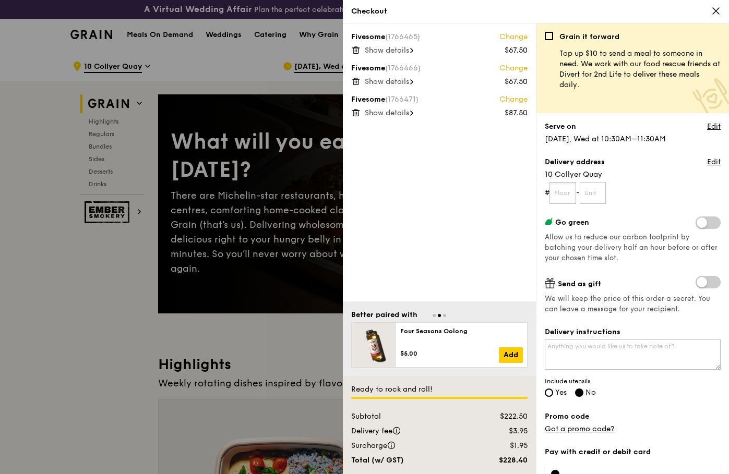
drag, startPoint x: 563, startPoint y: 195, endPoint x: 555, endPoint y: 212, distance: 19.1
click at [562, 195] on input "text" at bounding box center [562, 193] width 27 height 22
type input "30"
click at [598, 196] on input "text" at bounding box center [593, 193] width 27 height 22
type input "01"
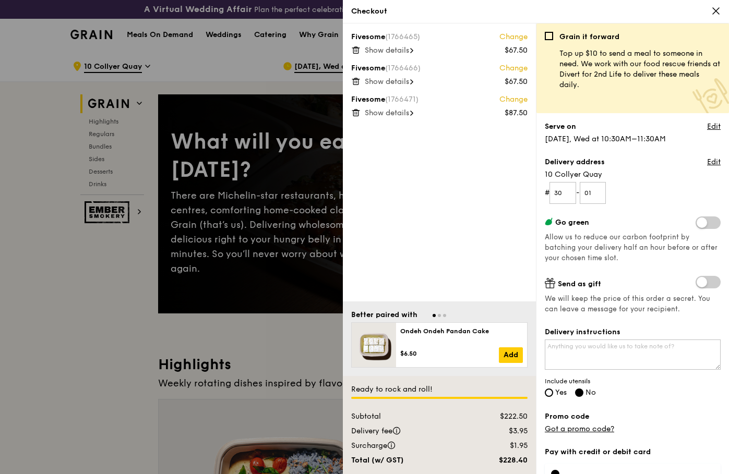
click at [646, 169] on div "Delivery address Edit" at bounding box center [633, 163] width 176 height 13
click at [633, 350] on textarea "Delivery instructions" at bounding box center [633, 355] width 176 height 30
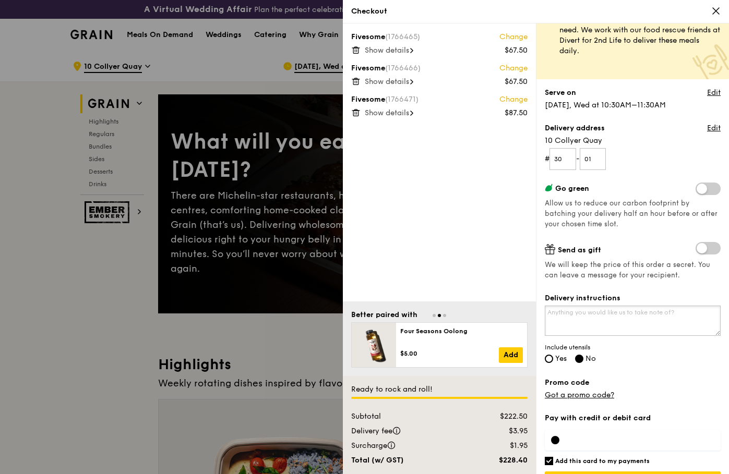
scroll to position [62, 0]
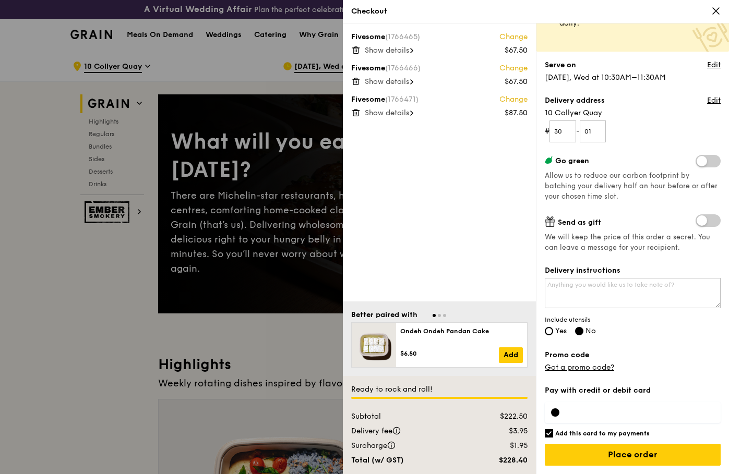
click at [556, 414] on div at bounding box center [555, 413] width 8 height 8
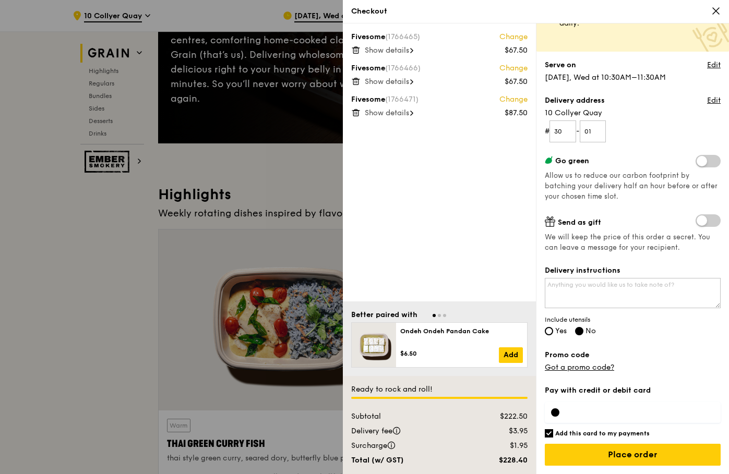
scroll to position [261, 0]
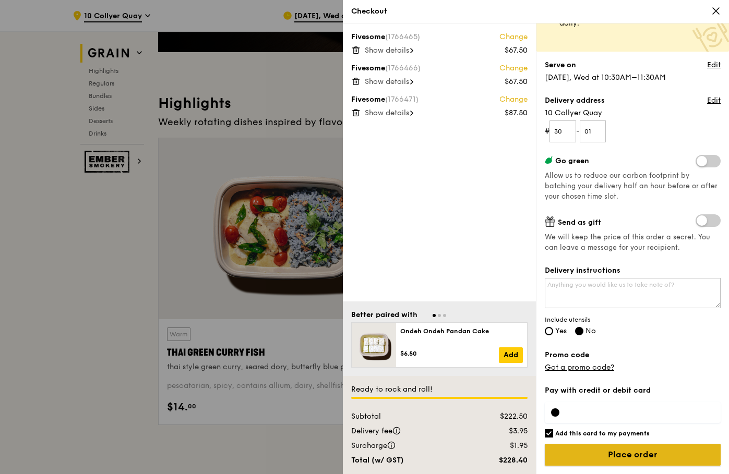
click at [645, 456] on input "Place order" at bounding box center [633, 455] width 176 height 22
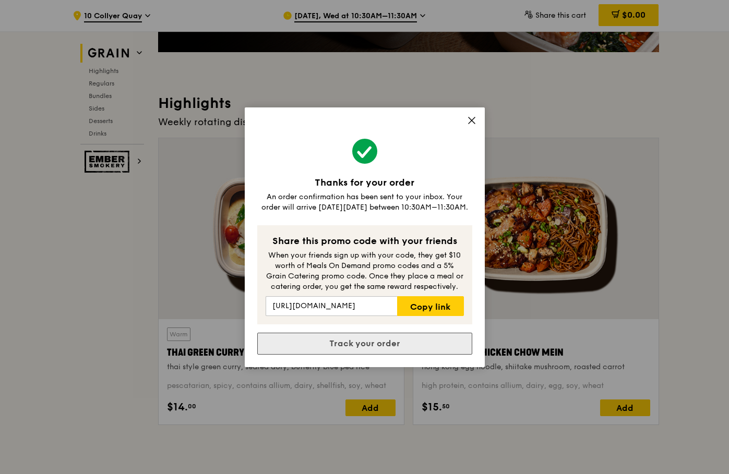
click at [390, 351] on link "Track your order" at bounding box center [364, 344] width 215 height 22
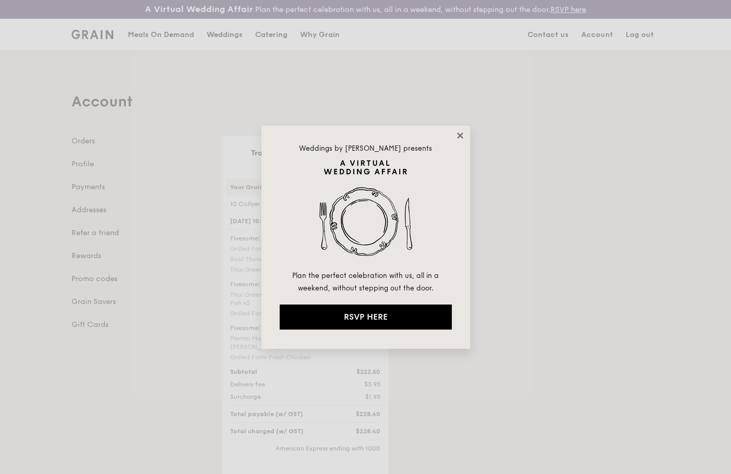
click at [459, 137] on icon at bounding box center [460, 136] width 6 height 6
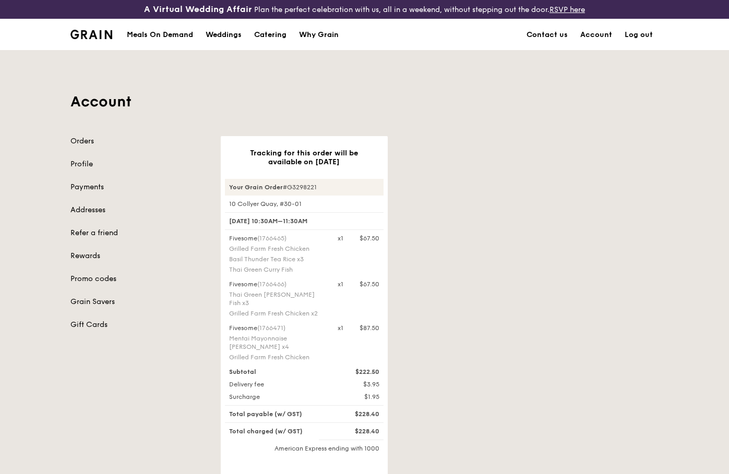
drag, startPoint x: 327, startPoint y: 184, endPoint x: 286, endPoint y: 188, distance: 40.9
click at [286, 188] on div "Your Grain Order #G3298221" at bounding box center [304, 187] width 159 height 17
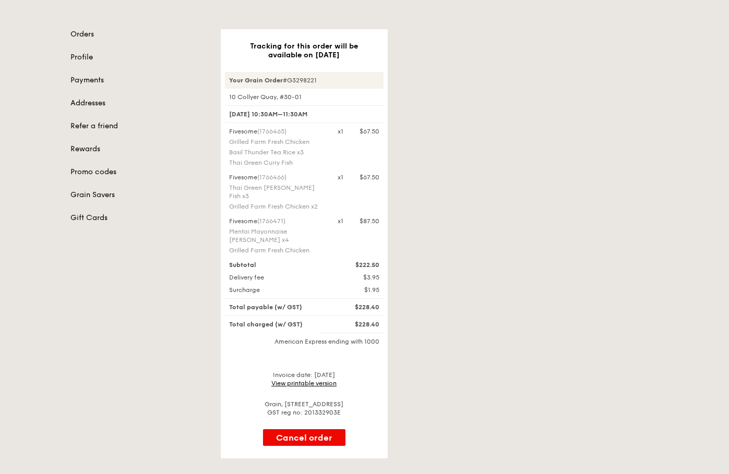
scroll to position [104, 0]
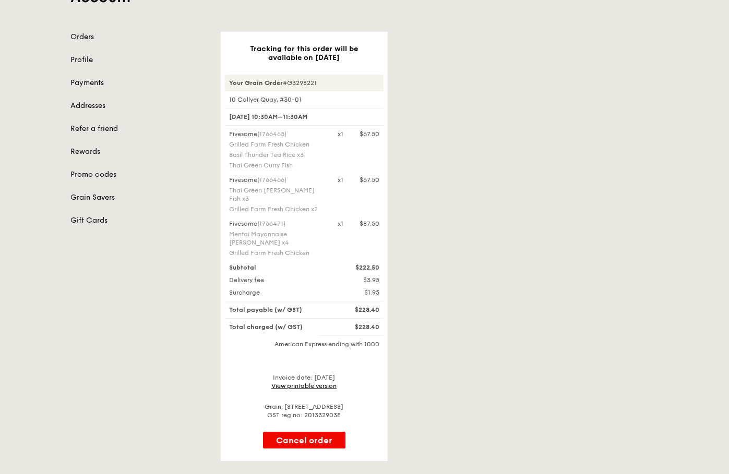
copy div "#G3298221"
click at [290, 382] on link "View printable version" at bounding box center [303, 385] width 65 height 7
